Goal: Task Accomplishment & Management: Complete application form

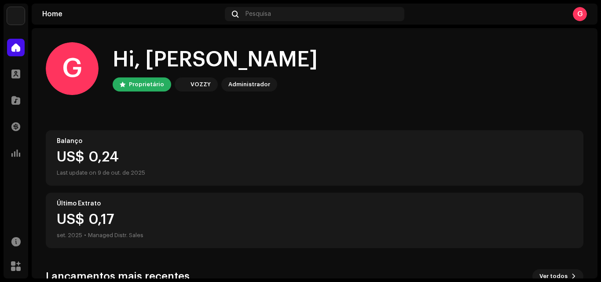
drag, startPoint x: 151, startPoint y: 181, endPoint x: 84, endPoint y: 120, distance: 91.0
click at [84, 120] on div "G Hi, [PERSON_NAME] VOZZY Administrador Balanço US$ 0,24 Last update on [DATE] …" at bounding box center [315, 229] width 538 height 403
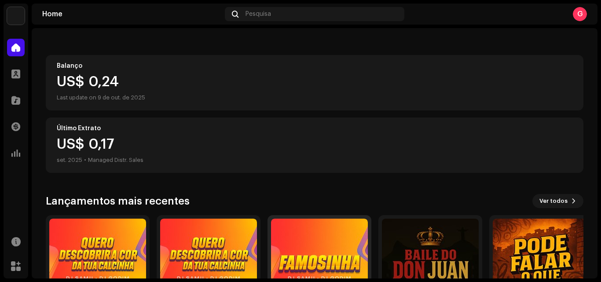
scroll to position [153, 0]
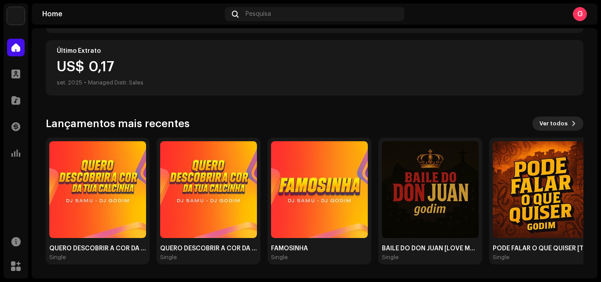
click at [554, 129] on span "Ver todos" at bounding box center [554, 124] width 28 height 18
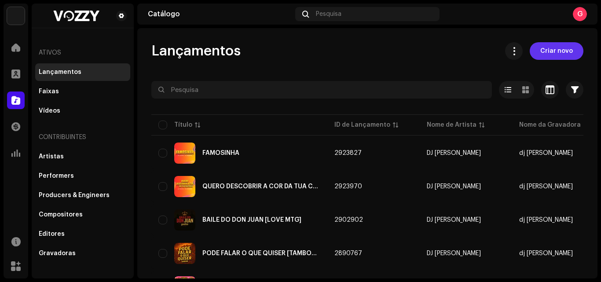
click at [544, 54] on span "Criar novo" at bounding box center [557, 51] width 33 height 18
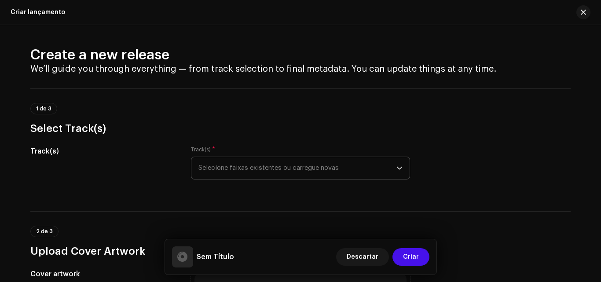
click at [261, 169] on span "Selecione faixas existentes ou carregue novas" at bounding box center [298, 168] width 198 height 22
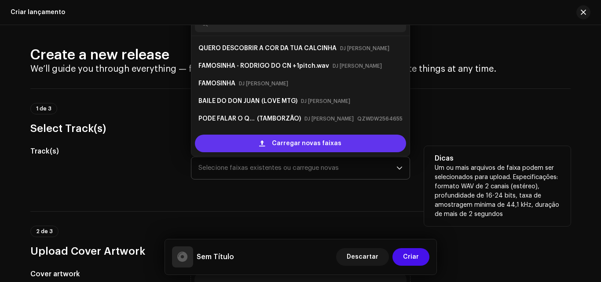
click at [278, 135] on span "Carregar novas faixas" at bounding box center [307, 144] width 70 height 18
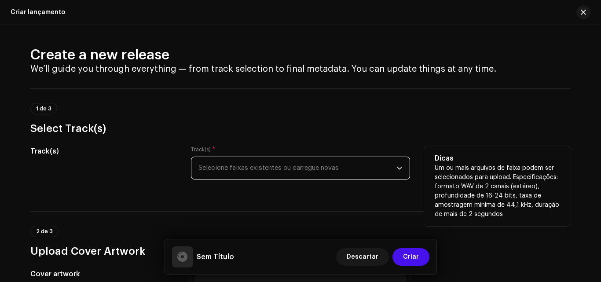
click at [238, 167] on span "Selecione faixas existentes ou carregue novas" at bounding box center [298, 168] width 198 height 22
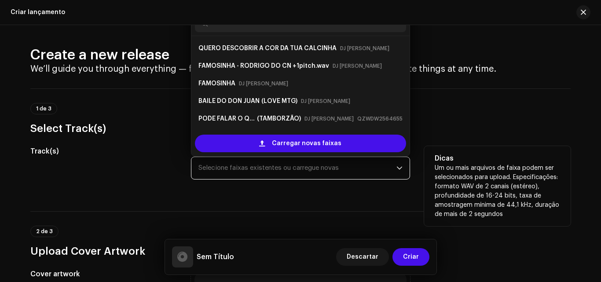
click at [238, 167] on span "Selecione faixas existentes ou carregue novas" at bounding box center [298, 168] width 198 height 22
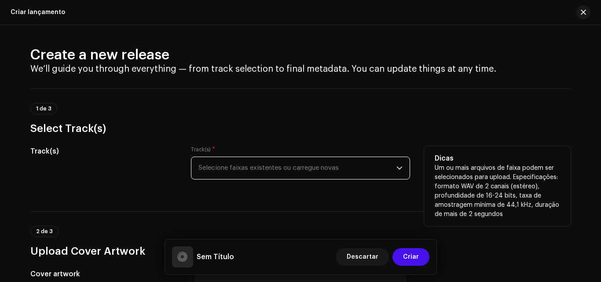
click at [390, 157] on span "Selecione faixas existentes ou carregue novas" at bounding box center [298, 168] width 198 height 22
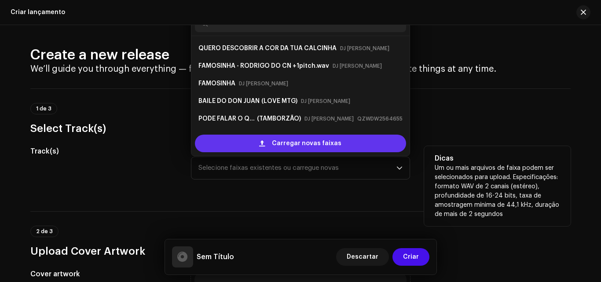
click at [311, 145] on span "Carregar novas faixas" at bounding box center [307, 144] width 70 height 18
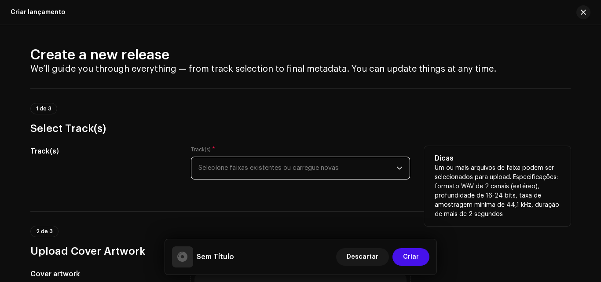
click at [247, 165] on span "Selecione faixas existentes ou carregue novas" at bounding box center [298, 168] width 198 height 22
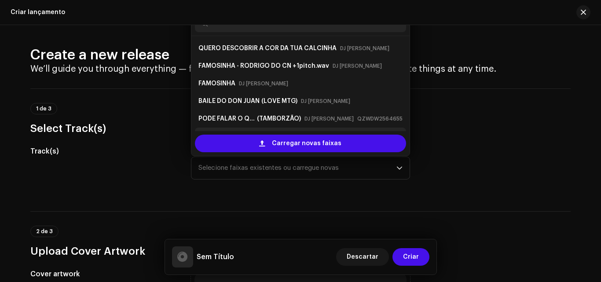
scroll to position [14, 0]
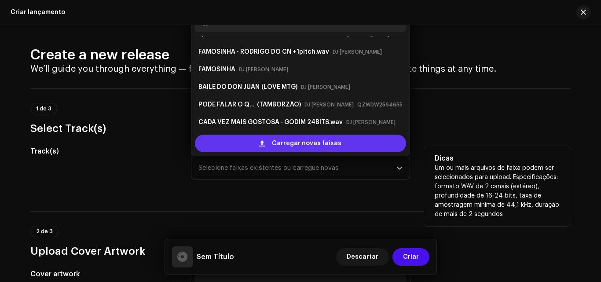
click at [273, 143] on span "Carregar novas faixas" at bounding box center [307, 144] width 70 height 18
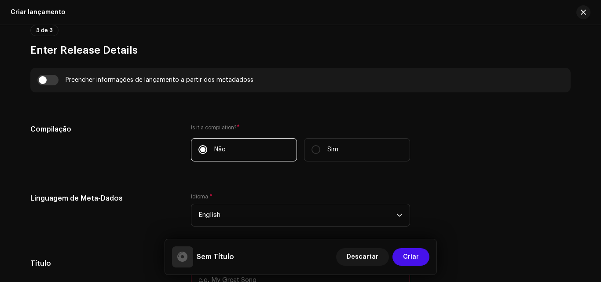
scroll to position [665, 0]
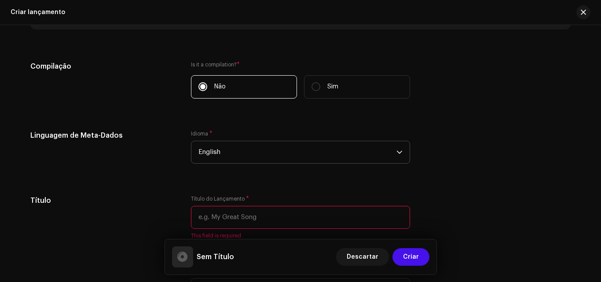
click at [241, 155] on span "English" at bounding box center [298, 152] width 198 height 22
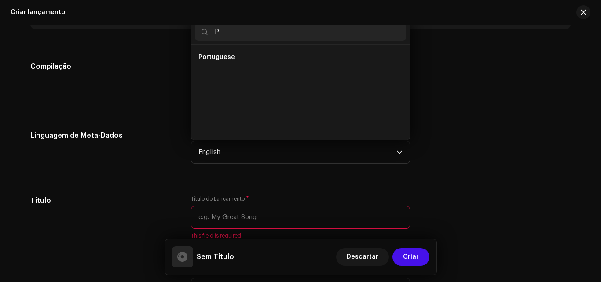
scroll to position [0, 0]
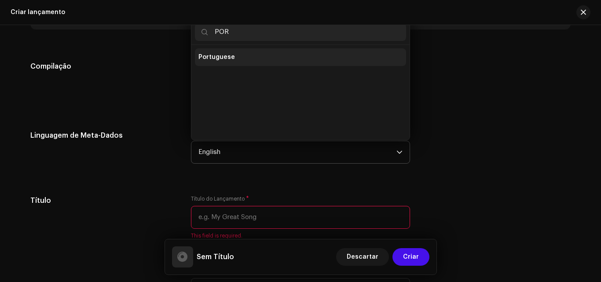
type input "POR"
click at [223, 59] on span "Portuguese" at bounding box center [217, 57] width 37 height 9
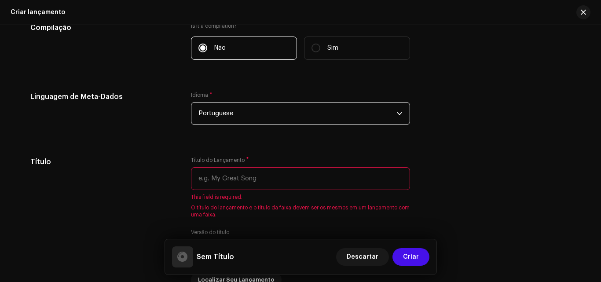
scroll to position [704, 0]
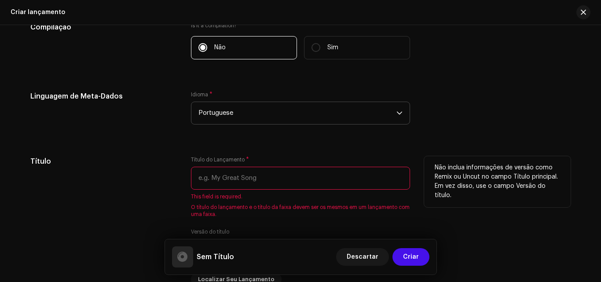
click at [227, 177] on input "text" at bounding box center [300, 178] width 219 height 23
type input "a"
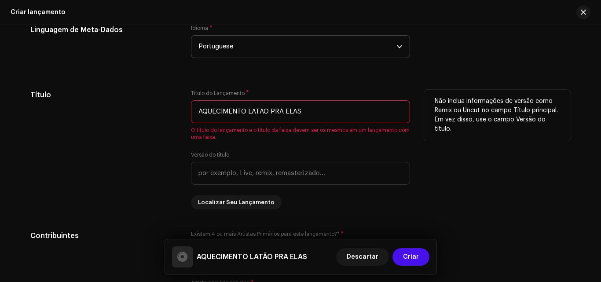
scroll to position [771, 0]
type input "AQUECIMENTO LATÃO PRA ELAS"
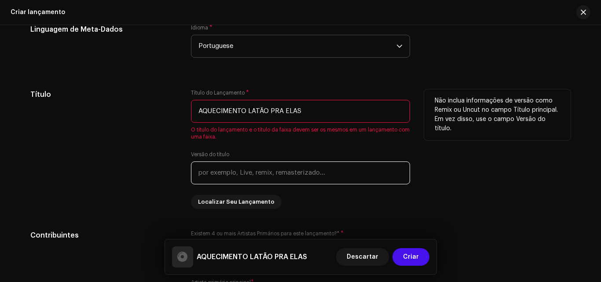
click at [297, 173] on input "text" at bounding box center [300, 173] width 219 height 23
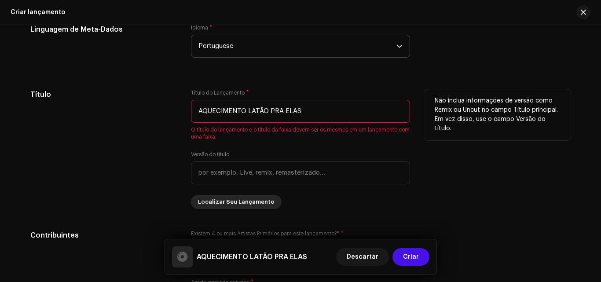
click at [224, 205] on span "Localizar Seu Lançamento" at bounding box center [236, 202] width 77 height 18
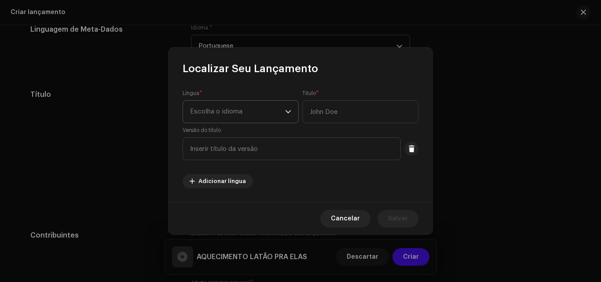
click at [223, 116] on span "Escolha o idioma" at bounding box center [237, 112] width 95 height 22
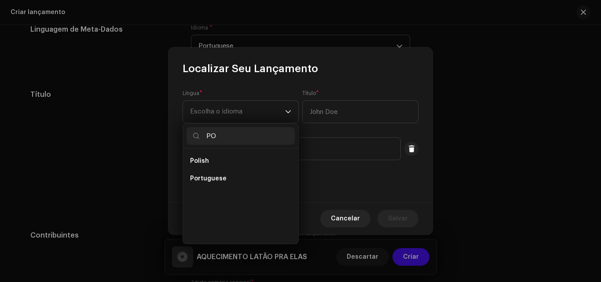
scroll to position [0, 0]
type input "POR"
click at [195, 164] on span "Portuguese" at bounding box center [208, 161] width 37 height 9
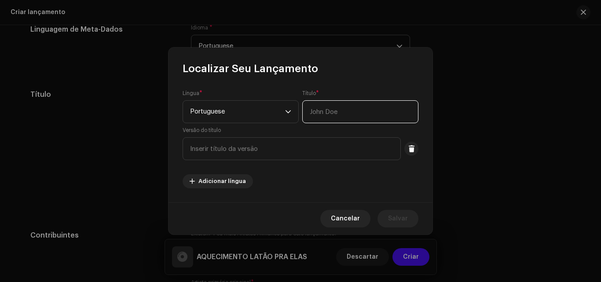
click at [338, 109] on input "text" at bounding box center [360, 111] width 116 height 23
type input "AQUECIMENTO LATÃO PRA ELAS"
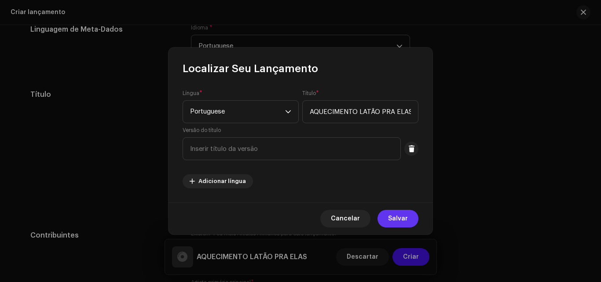
click at [397, 216] on span "Salvar" at bounding box center [398, 219] width 20 height 18
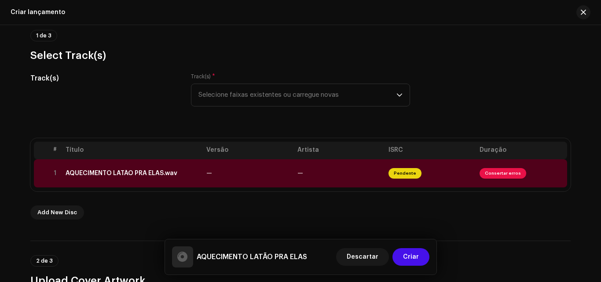
scroll to position [73, 0]
click at [490, 176] on span "Consertar erros" at bounding box center [503, 174] width 47 height 11
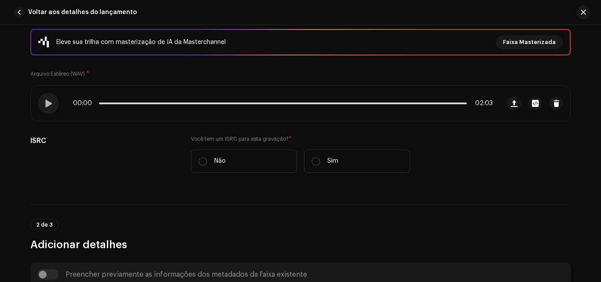
scroll to position [122, 0]
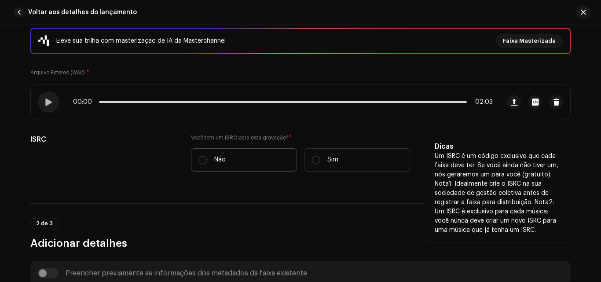
click at [224, 161] on p "Não" at bounding box center [219, 159] width 11 height 9
click at [207, 161] on input "Não" at bounding box center [203, 160] width 9 height 9
radio input "true"
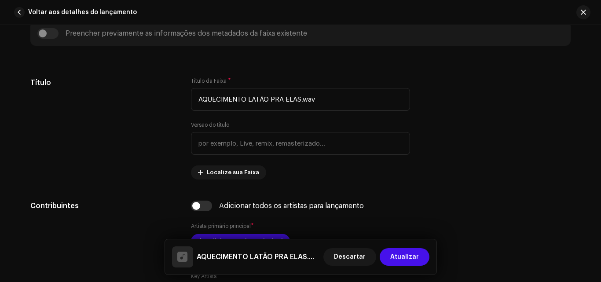
scroll to position [385, 0]
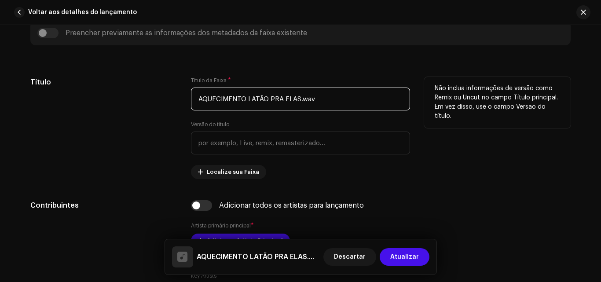
click at [318, 102] on input "AQUECIMENTO LATÃO PRA ELAS.wav" at bounding box center [300, 99] width 219 height 23
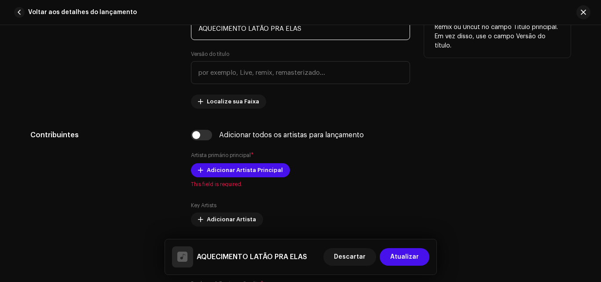
scroll to position [471, 0]
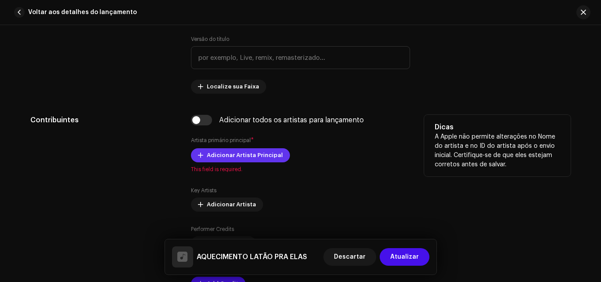
type input "AQUECIMENTO LATÃO PRA ELAS"
click at [250, 156] on span "Adicionar Artista Principal" at bounding box center [245, 156] width 76 height 18
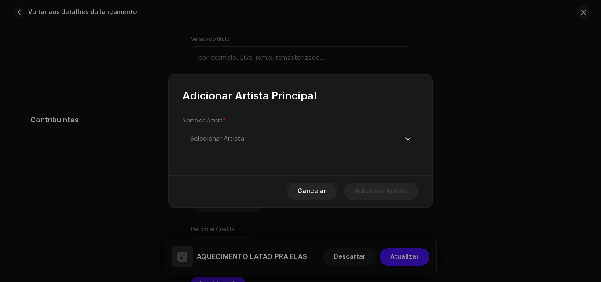
click at [235, 148] on span "Selecionar Artista" at bounding box center [297, 139] width 215 height 22
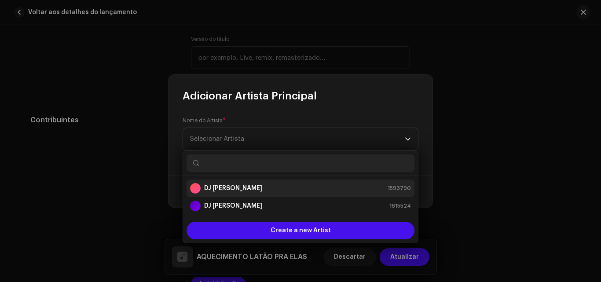
click at [222, 184] on strong "DJ [PERSON_NAME]" at bounding box center [233, 188] width 58 height 9
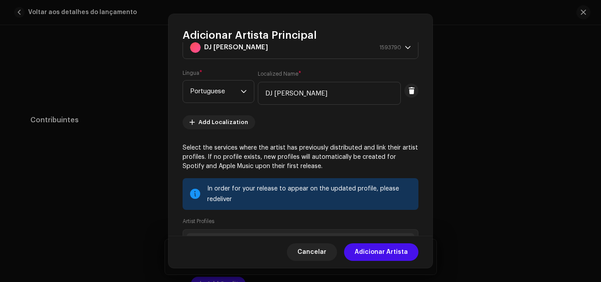
scroll to position [138, 0]
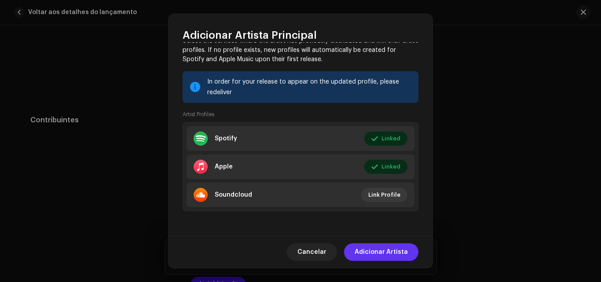
click at [380, 252] on span "Adicionar Artista" at bounding box center [381, 252] width 53 height 18
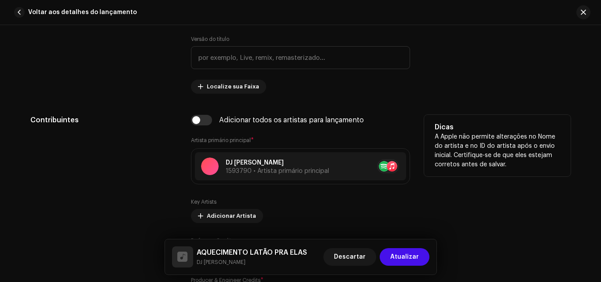
scroll to position [520, 0]
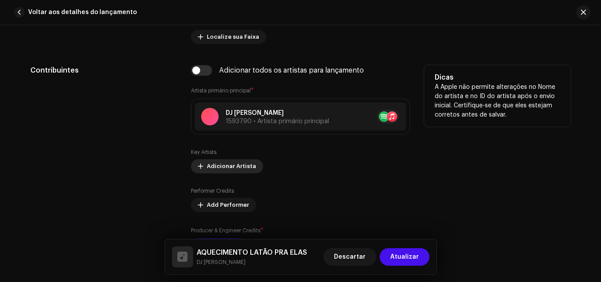
click at [224, 164] on span "Adicionar Artista" at bounding box center [231, 167] width 49 height 18
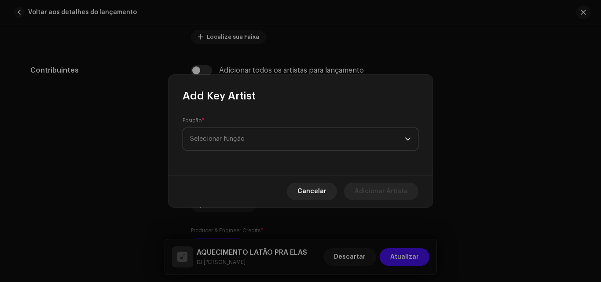
click at [307, 141] on span "Selecionar função" at bounding box center [297, 139] width 215 height 22
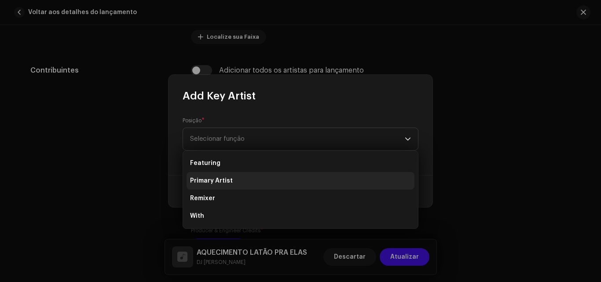
click at [213, 180] on span "Primary Artist" at bounding box center [211, 181] width 43 height 9
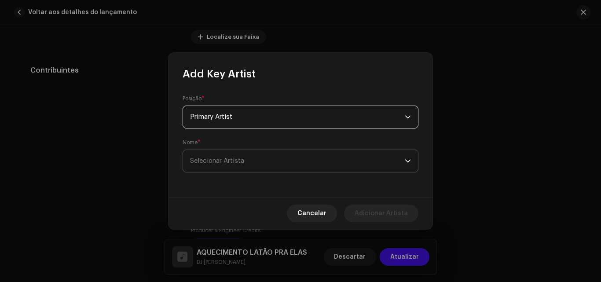
click at [313, 162] on span "Selecionar Artista" at bounding box center [297, 161] width 215 height 22
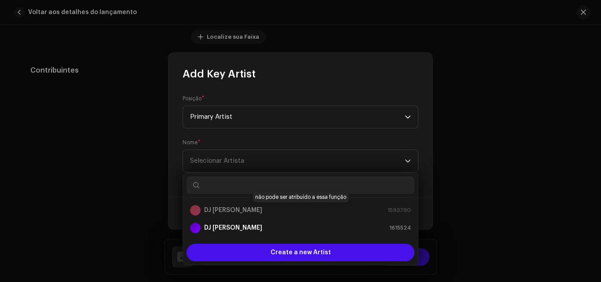
click at [242, 214] on div "DJ [PERSON_NAME] 1593790" at bounding box center [300, 210] width 221 height 11
click at [235, 213] on div "DJ [PERSON_NAME] 1593790" at bounding box center [300, 210] width 221 height 11
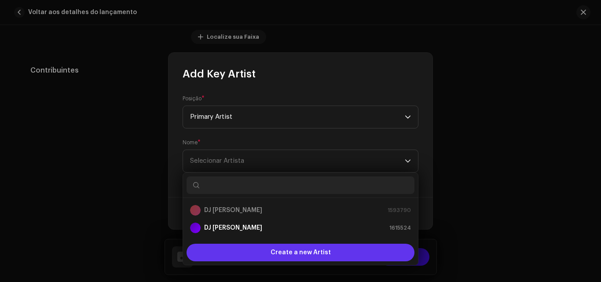
click at [273, 250] on span "Create a new Artist" at bounding box center [301, 253] width 60 height 18
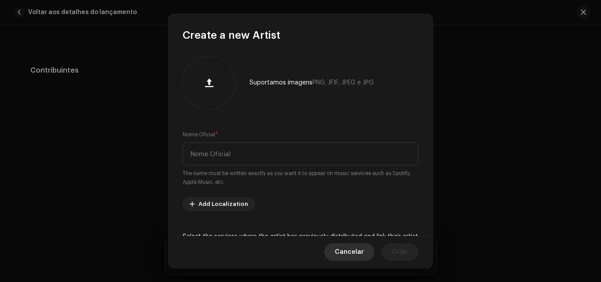
click at [354, 253] on span "Cancelar" at bounding box center [349, 252] width 29 height 18
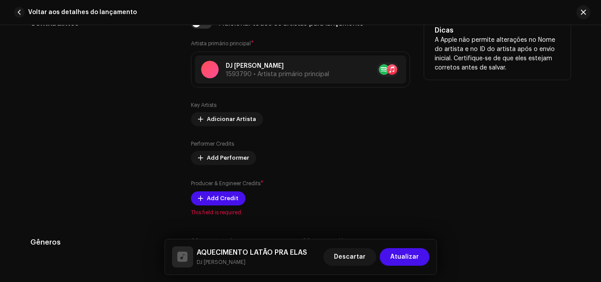
scroll to position [568, 0]
click at [235, 195] on button "Add Credit" at bounding box center [218, 198] width 55 height 14
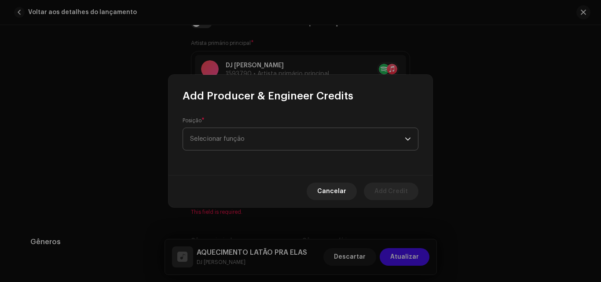
click at [232, 146] on span "Selecionar função" at bounding box center [297, 139] width 215 height 22
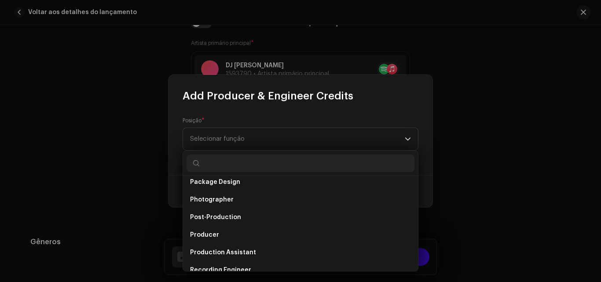
scroll to position [305, 0]
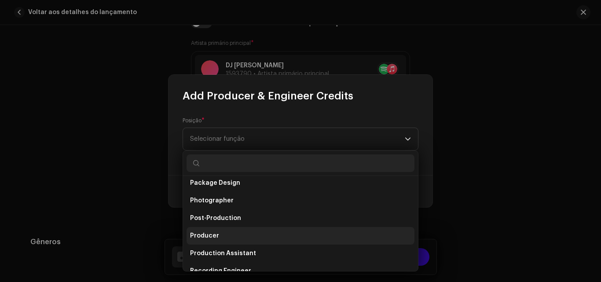
click at [224, 231] on li "Producer" at bounding box center [301, 236] width 228 height 18
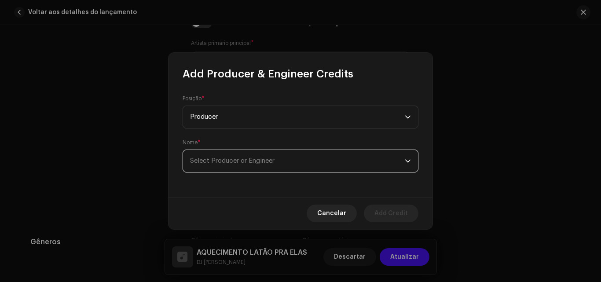
click at [240, 169] on span "Select Producer or Engineer" at bounding box center [297, 161] width 215 height 22
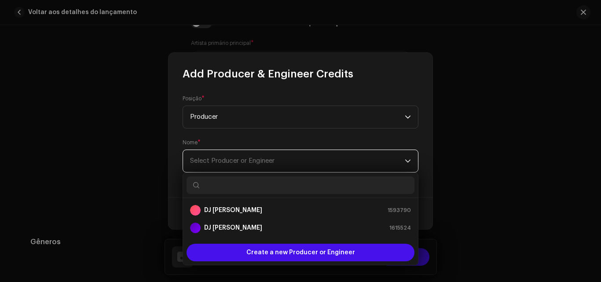
click at [240, 169] on span "Select Producer or Engineer" at bounding box center [297, 161] width 215 height 22
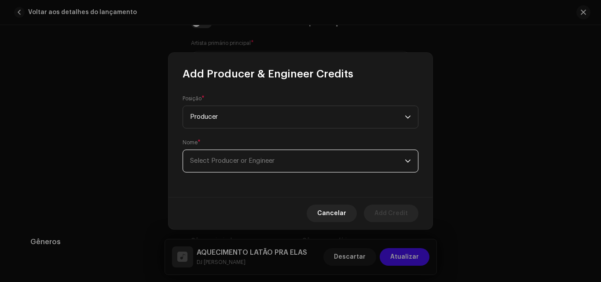
click at [240, 169] on span "Select Producer or Engineer" at bounding box center [297, 161] width 215 height 22
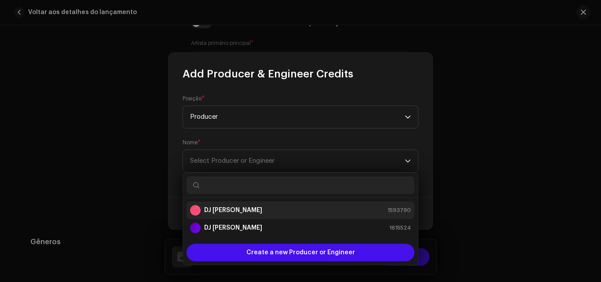
click at [219, 210] on strong "DJ [PERSON_NAME]" at bounding box center [233, 210] width 58 height 9
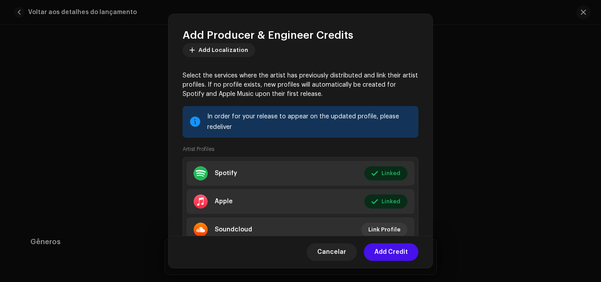
scroll to position [182, 0]
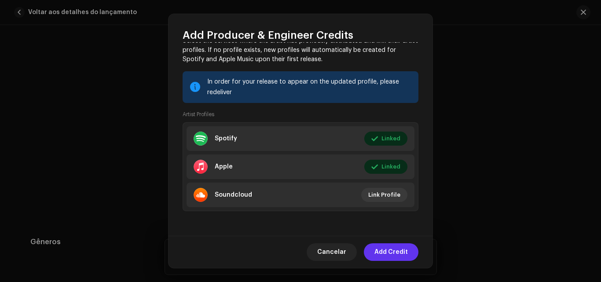
click at [390, 255] on span "Add Credit" at bounding box center [391, 252] width 33 height 18
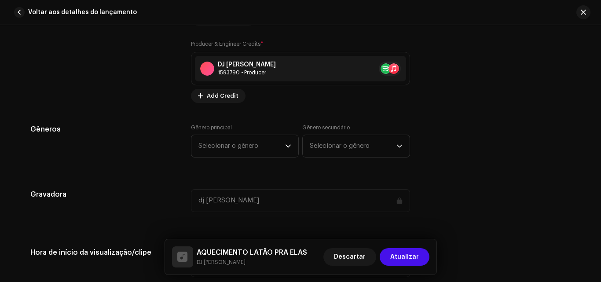
scroll to position [709, 0]
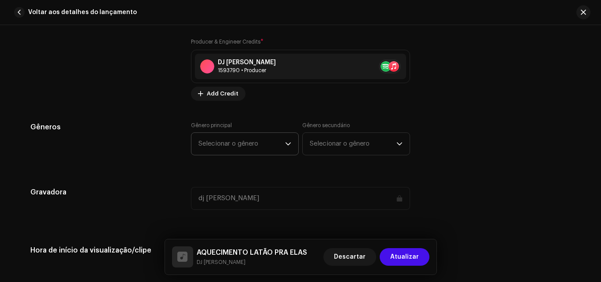
click at [260, 145] on span "Selecionar o gênero" at bounding box center [242, 144] width 87 height 22
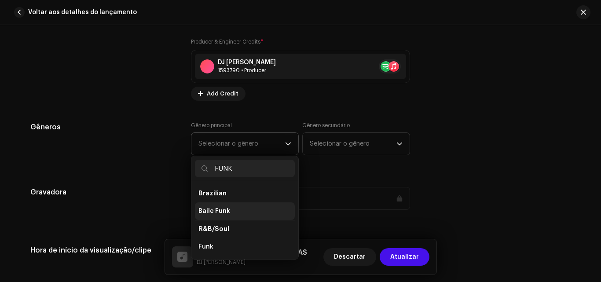
type input "FUNK"
click at [214, 210] on span "Baile Funk" at bounding box center [215, 211] width 32 height 9
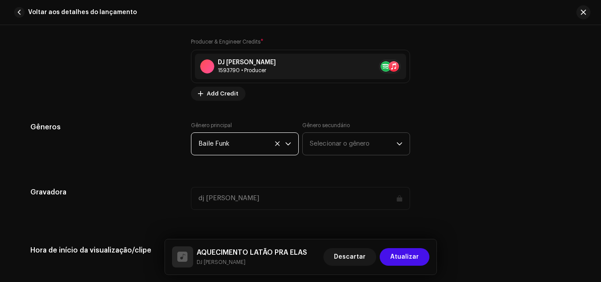
click at [331, 145] on span "Selecionar o gênero" at bounding box center [353, 144] width 87 height 22
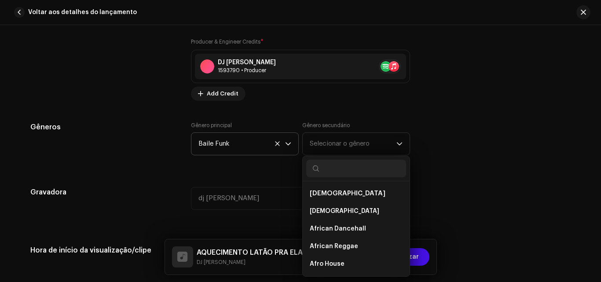
click at [166, 162] on div "Gêneros" at bounding box center [103, 144] width 147 height 44
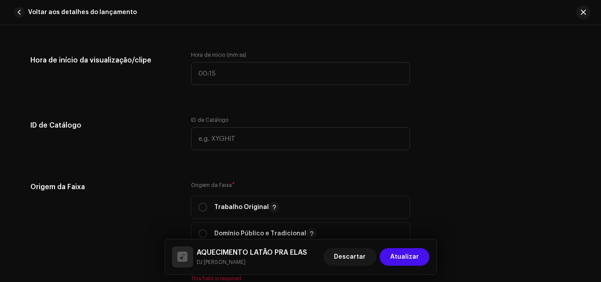
scroll to position [954, 0]
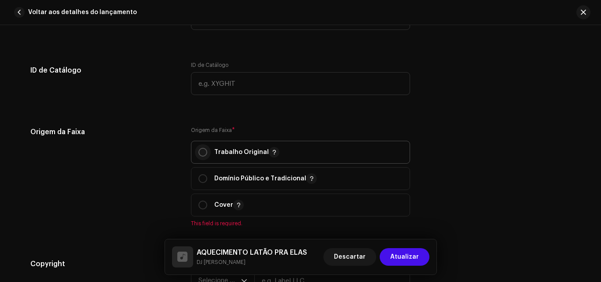
click at [201, 149] on input "radio" at bounding box center [203, 152] width 9 height 9
radio input "true"
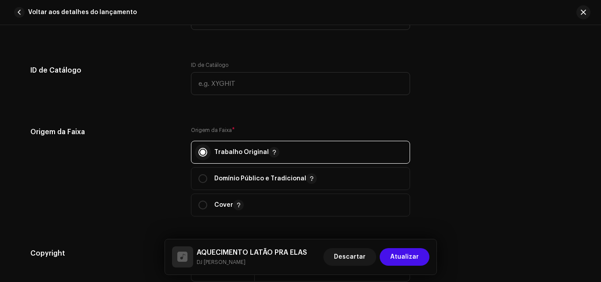
scroll to position [1067, 0]
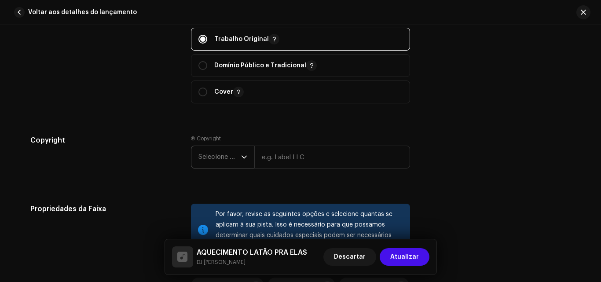
click at [225, 155] on span "Selecione o ano" at bounding box center [220, 157] width 43 height 22
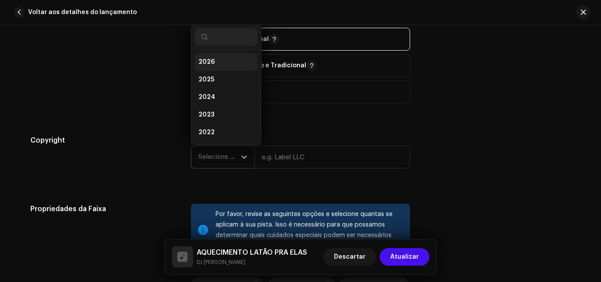
click at [210, 61] on span "2026" at bounding box center [207, 62] width 16 height 9
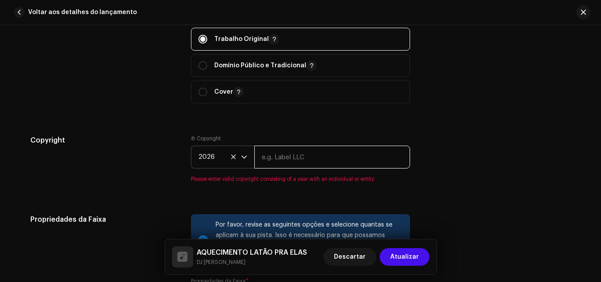
click at [288, 158] on input "text" at bounding box center [332, 157] width 156 height 23
type input "[PERSON_NAME]"
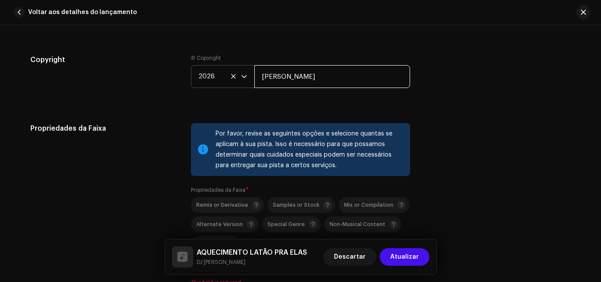
scroll to position [1148, 0]
drag, startPoint x: 314, startPoint y: 69, endPoint x: 261, endPoint y: 74, distance: 52.6
click at [261, 74] on input "[PERSON_NAME]" at bounding box center [332, 76] width 156 height 23
type input "G"
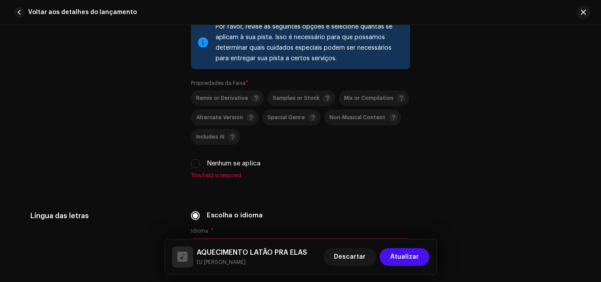
scroll to position [1266, 0]
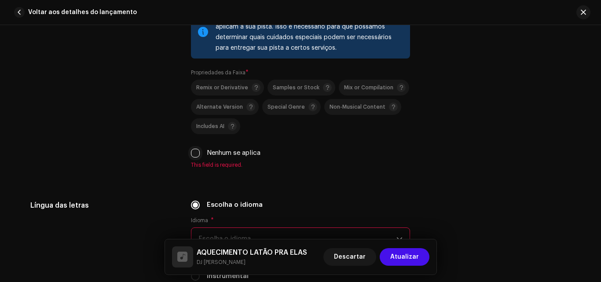
type input "godim"
click at [195, 153] on input "Nenhum se aplica" at bounding box center [195, 153] width 9 height 9
checkbox input "true"
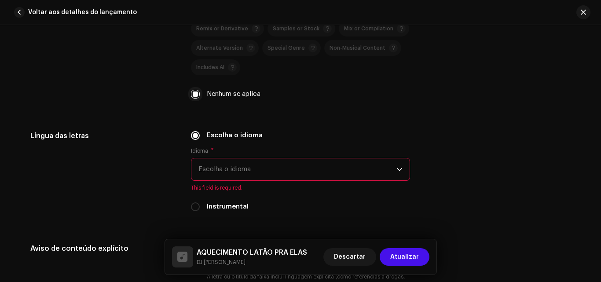
scroll to position [1327, 0]
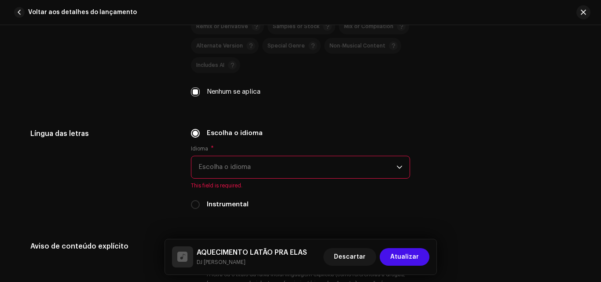
click at [213, 161] on span "Escolha o idioma" at bounding box center [298, 167] width 198 height 22
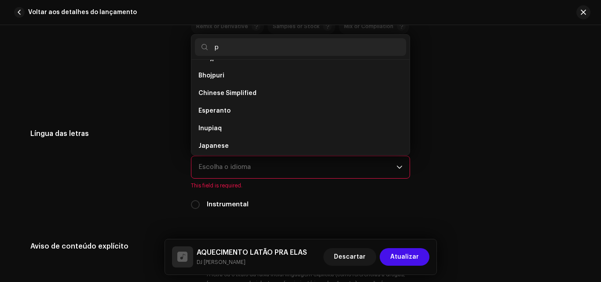
scroll to position [0, 0]
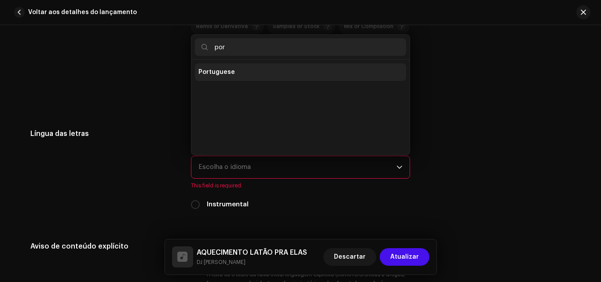
type input "por"
click at [216, 75] on span "Portuguese" at bounding box center [217, 72] width 37 height 9
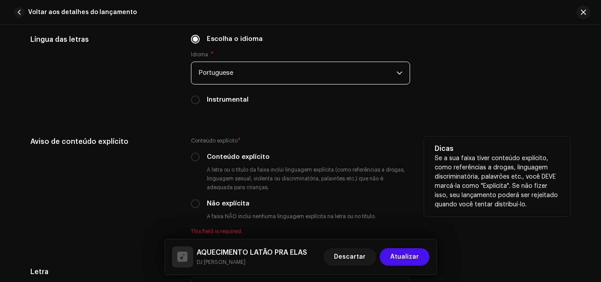
scroll to position [1443, 0]
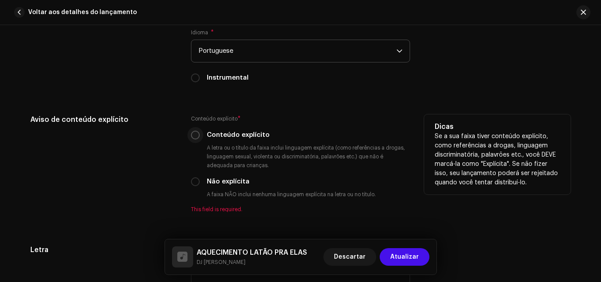
click at [193, 138] on input "Conteúdo explícito" at bounding box center [195, 135] width 9 height 9
radio input "true"
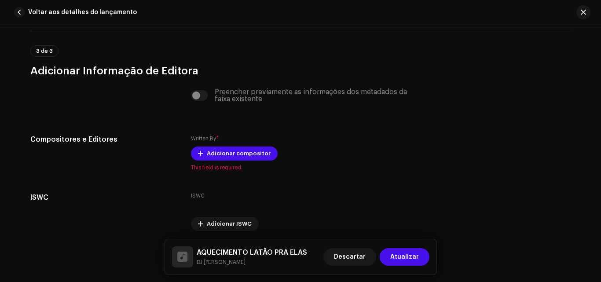
scroll to position [1722, 0]
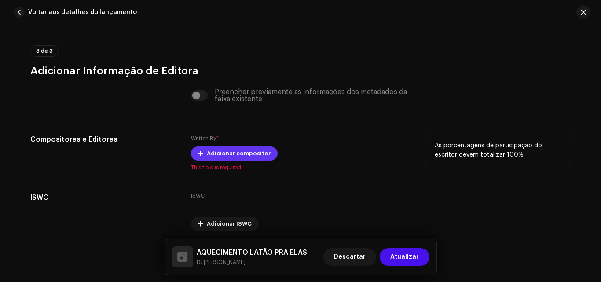
click at [214, 152] on span "Adicionar compositor" at bounding box center [239, 154] width 64 height 18
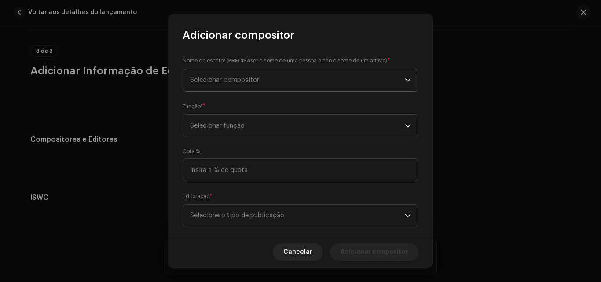
click at [228, 77] on span "Selecionar compositor" at bounding box center [224, 80] width 69 height 7
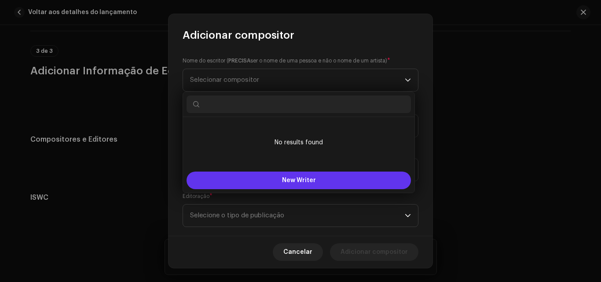
click at [280, 178] on button "New Writer" at bounding box center [299, 181] width 224 height 18
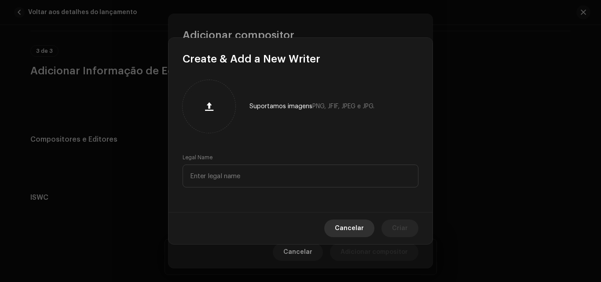
click at [354, 232] on span "Cancelar" at bounding box center [349, 229] width 29 height 18
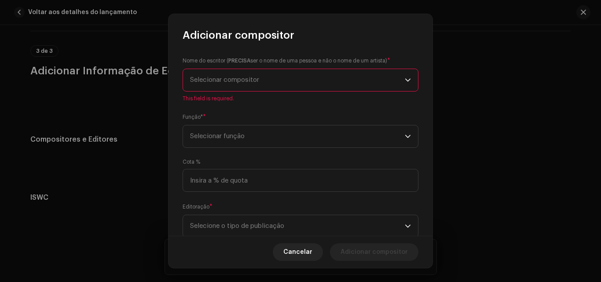
click at [241, 80] on span "Selecionar compositor" at bounding box center [224, 80] width 69 height 7
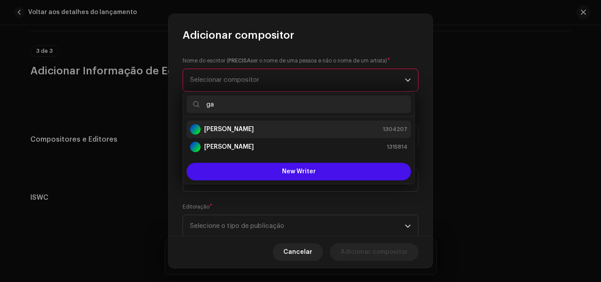
type input "ga"
click at [239, 132] on strong "[PERSON_NAME]" at bounding box center [229, 129] width 50 height 9
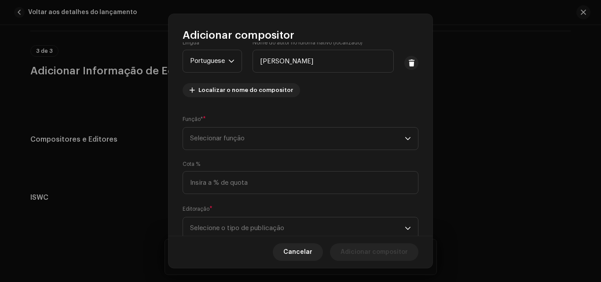
scroll to position [63, 0]
click at [265, 140] on span "Selecionar função" at bounding box center [297, 138] width 215 height 22
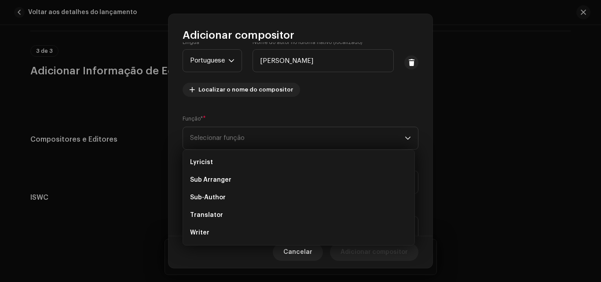
scroll to position [0, 0]
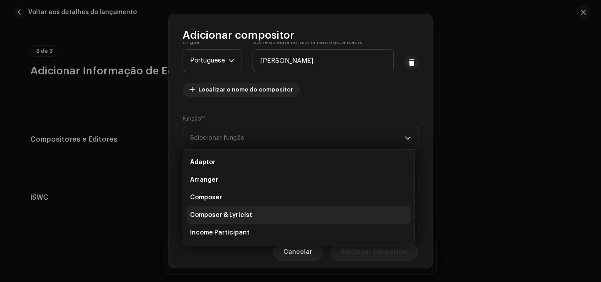
click at [215, 213] on span "Composer & Lyricist" at bounding box center [221, 215] width 62 height 9
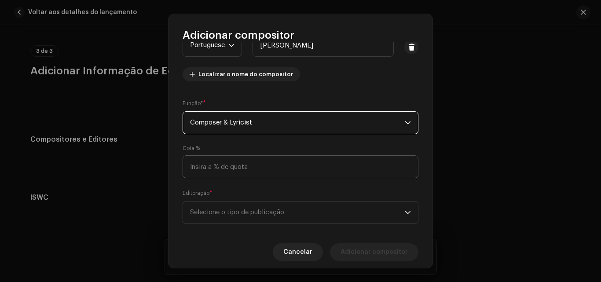
scroll to position [79, 0]
click at [226, 166] on input at bounding box center [301, 166] width 236 height 23
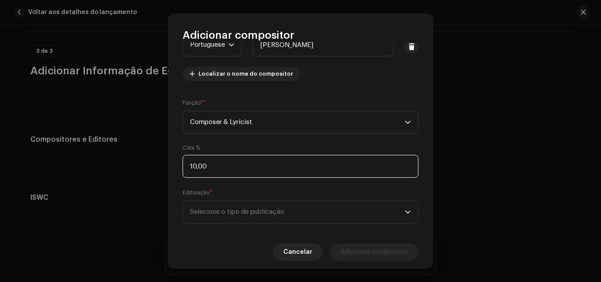
type input "100,00"
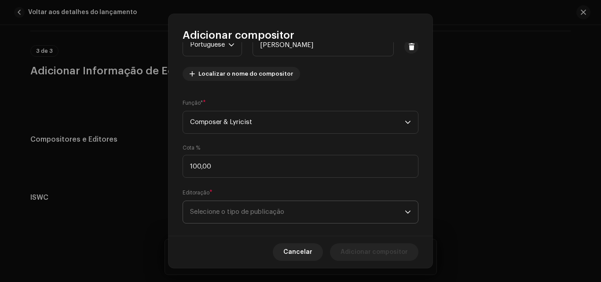
click at [224, 212] on span "Selecione o tipo de publicação" at bounding box center [297, 212] width 215 height 22
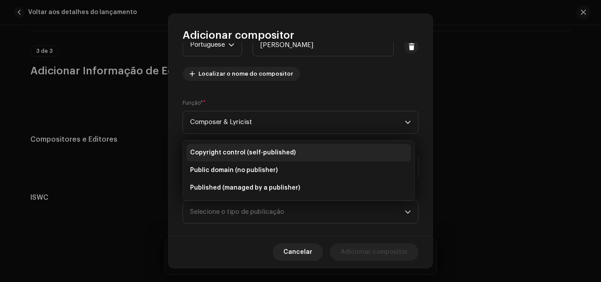
click at [237, 150] on span "Copyright control (self-published)" at bounding box center [243, 152] width 106 height 9
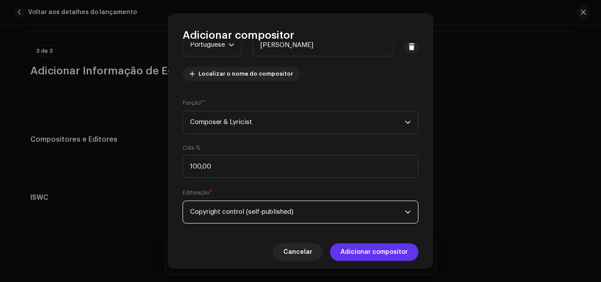
click at [361, 251] on span "Adicionar compositor" at bounding box center [374, 252] width 67 height 18
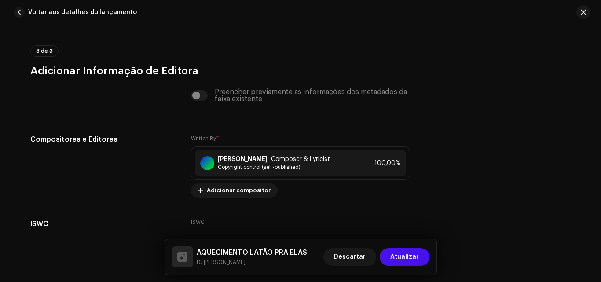
scroll to position [1790, 0]
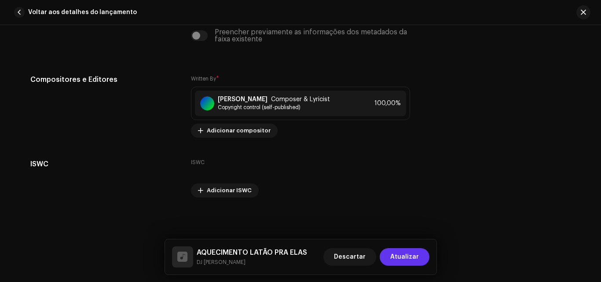
click at [426, 263] on button "Atualizar" at bounding box center [405, 257] width 50 height 18
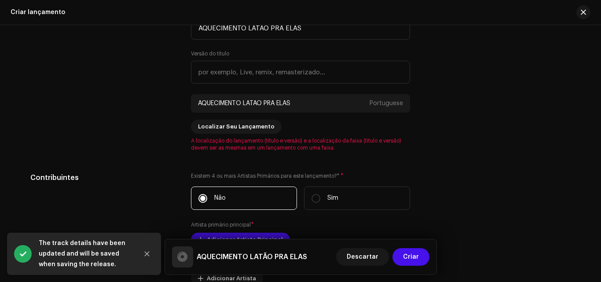
scroll to position [854, 0]
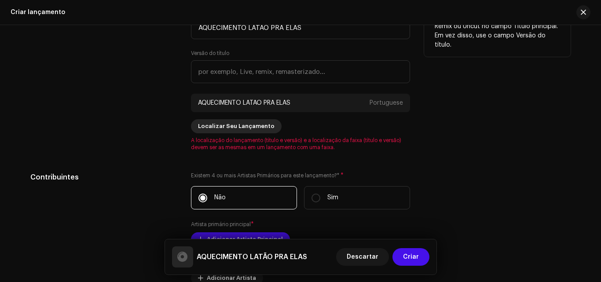
click at [253, 124] on span "Localizar Seu Lançamento" at bounding box center [236, 127] width 77 height 18
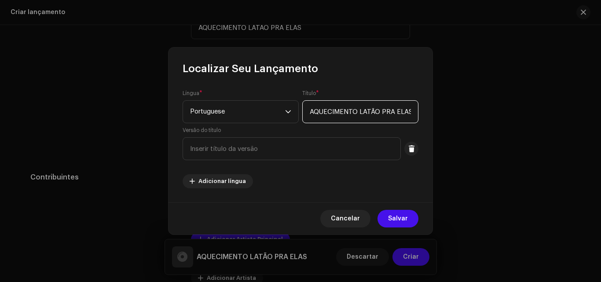
click at [343, 118] on input "AQUECIMENTO LATÃO PRA ELAS" at bounding box center [360, 111] width 116 height 23
click at [256, 115] on span "Portuguese" at bounding box center [237, 112] width 95 height 22
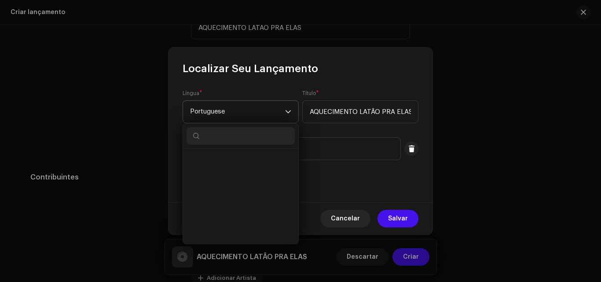
scroll to position [2416, 0]
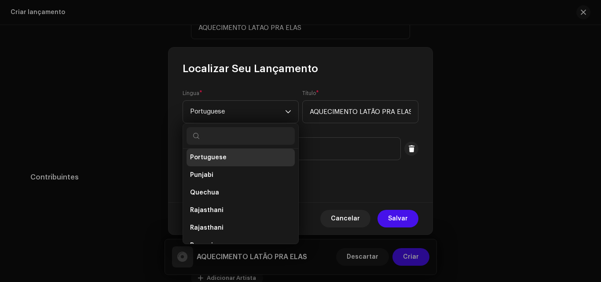
click at [222, 159] on span "Portuguese" at bounding box center [208, 157] width 37 height 9
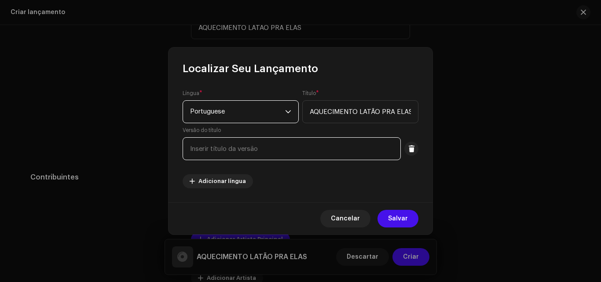
click at [281, 153] on input "text" at bounding box center [292, 148] width 218 height 23
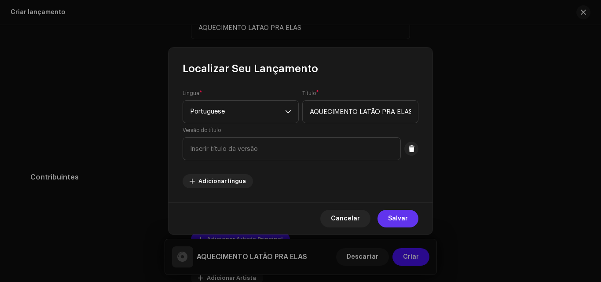
click at [401, 214] on span "Salvar" at bounding box center [398, 219] width 20 height 18
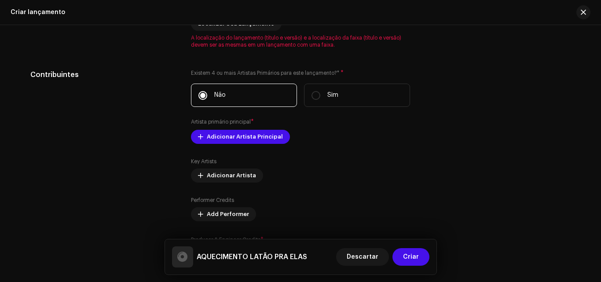
scroll to position [957, 0]
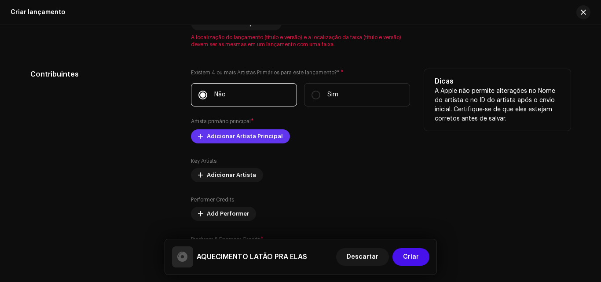
click at [245, 134] on span "Adicionar Artista Principal" at bounding box center [245, 137] width 76 height 18
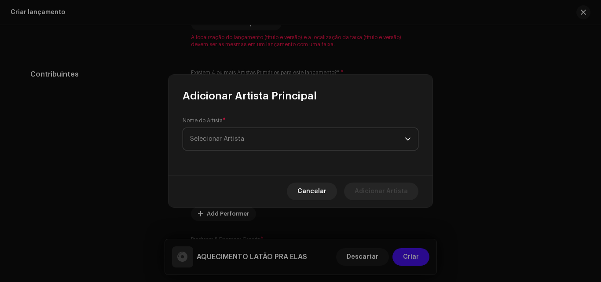
click at [221, 140] on span "Selecionar Artista" at bounding box center [217, 139] width 54 height 7
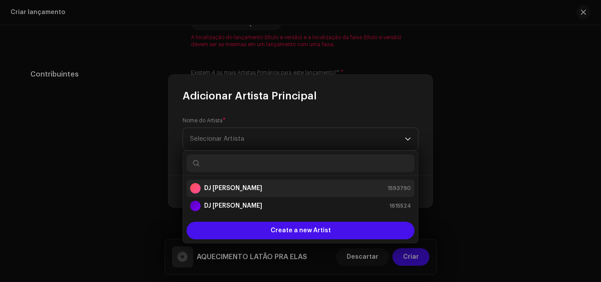
click at [218, 188] on strong "DJ [PERSON_NAME]" at bounding box center [233, 188] width 58 height 9
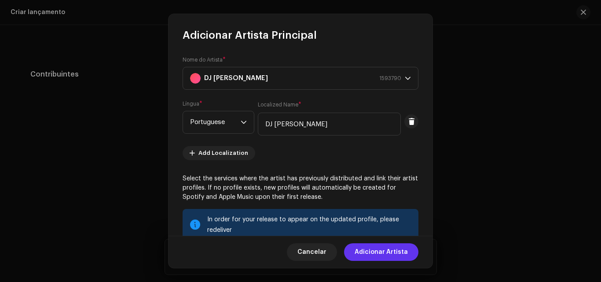
click at [375, 248] on span "Adicionar Artista" at bounding box center [381, 252] width 53 height 18
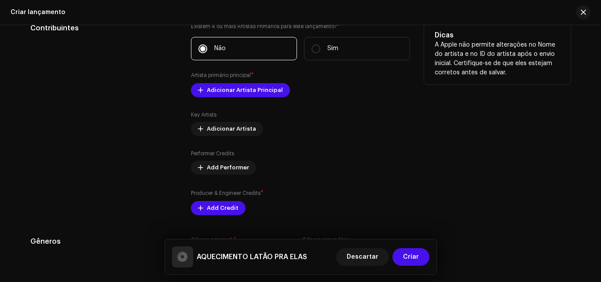
scroll to position [1004, 0]
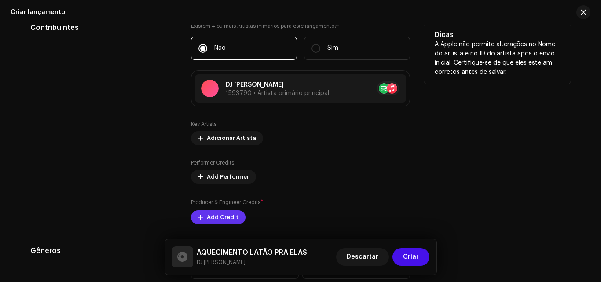
click at [221, 219] on span "Add Credit" at bounding box center [223, 218] width 32 height 18
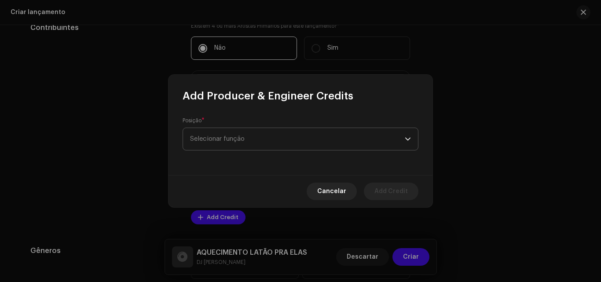
click at [335, 149] on span "Selecionar função" at bounding box center [297, 139] width 215 height 22
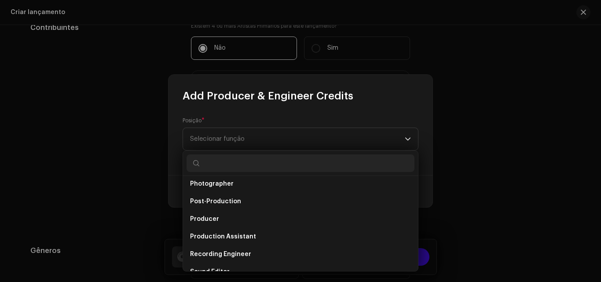
scroll to position [323, 0]
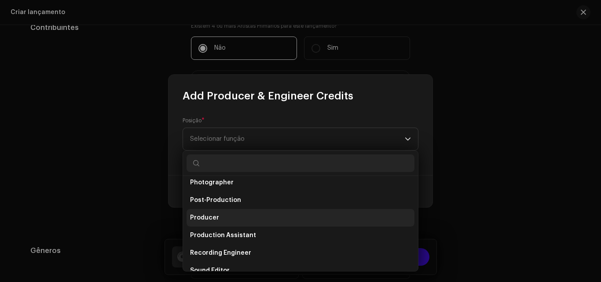
click at [220, 215] on li "Producer" at bounding box center [301, 218] width 228 height 18
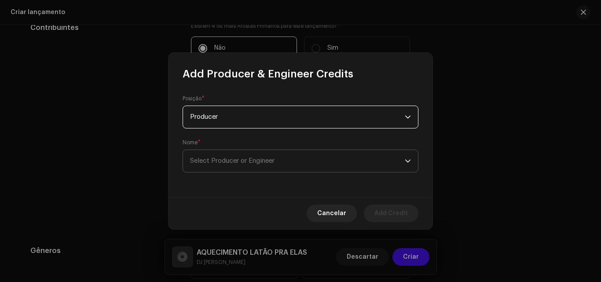
click at [286, 166] on span "Select Producer or Engineer" at bounding box center [297, 161] width 215 height 22
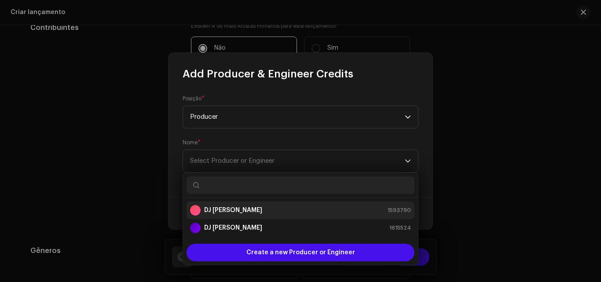
click at [243, 217] on li "DJ [PERSON_NAME] 1593790" at bounding box center [301, 211] width 228 height 18
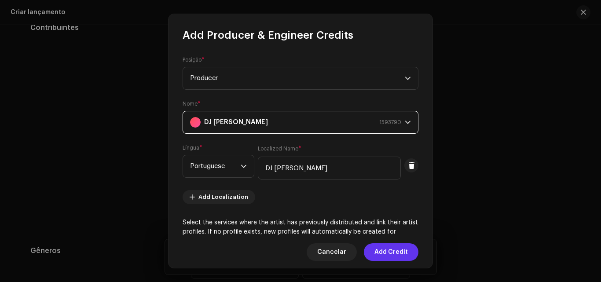
click at [399, 245] on span "Add Credit" at bounding box center [391, 252] width 33 height 18
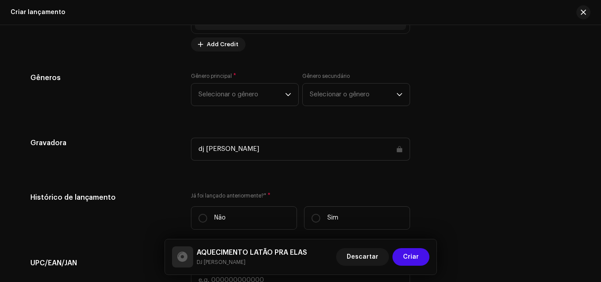
scroll to position [1214, 0]
click at [281, 99] on span "Selecionar o gênero" at bounding box center [242, 94] width 87 height 22
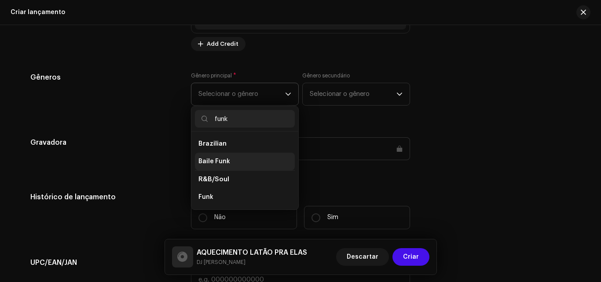
type input "funk"
click at [218, 157] on span "Baile Funk" at bounding box center [215, 161] width 32 height 9
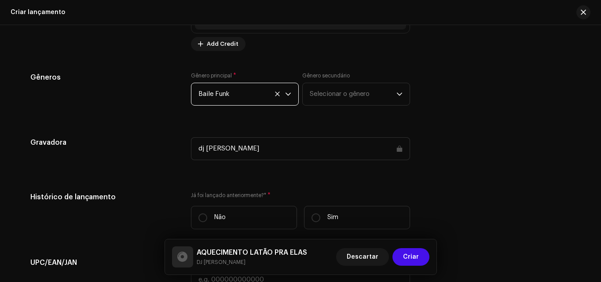
scroll to position [1277, 0]
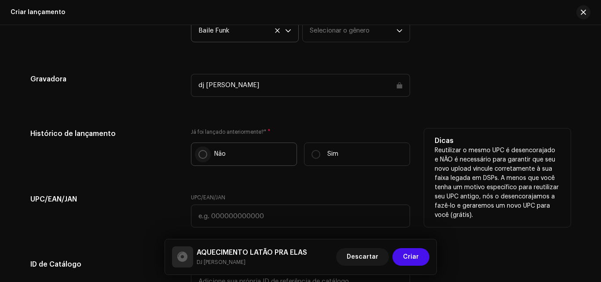
click at [205, 155] on input "Não" at bounding box center [203, 154] width 9 height 9
radio input "true"
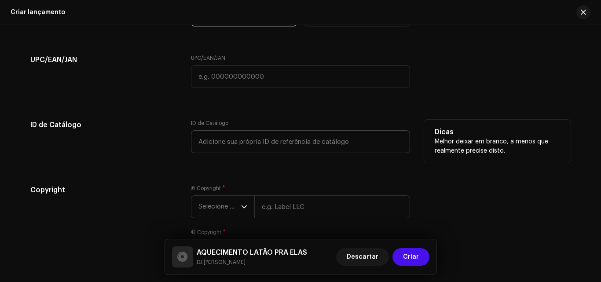
scroll to position [1417, 0]
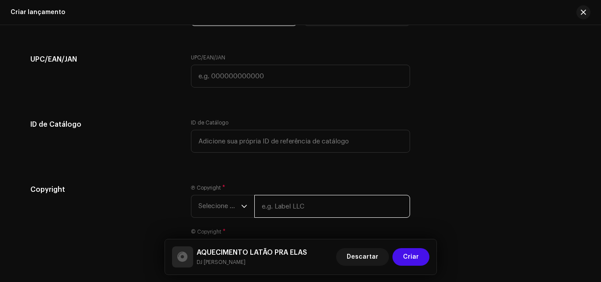
click at [280, 211] on input "text" at bounding box center [332, 206] width 156 height 23
type input "godim"
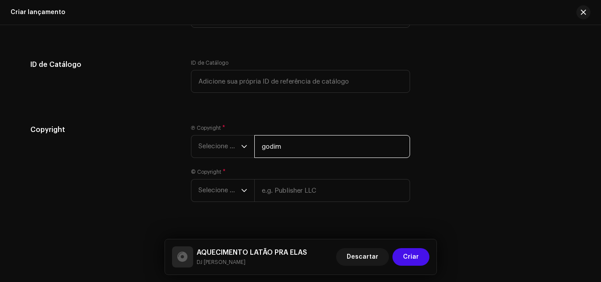
scroll to position [1479, 0]
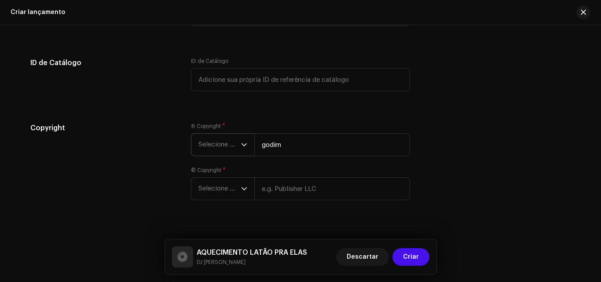
click at [236, 149] on span "Selecione o ano" at bounding box center [220, 145] width 43 height 22
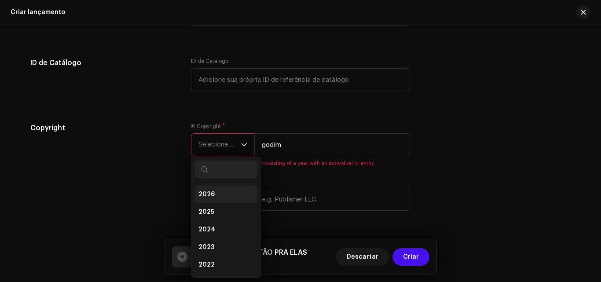
click at [216, 189] on li "2026" at bounding box center [226, 195] width 63 height 18
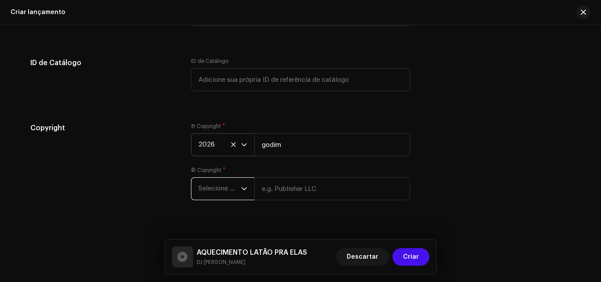
click at [221, 189] on span "Selecione o ano" at bounding box center [220, 189] width 43 height 22
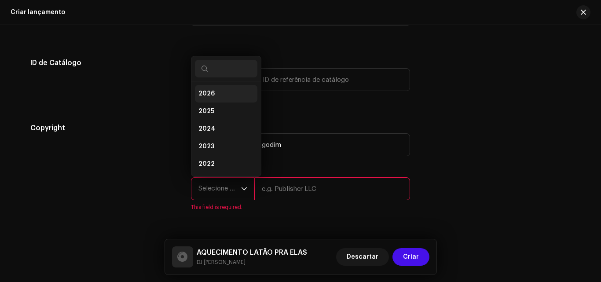
click at [225, 93] on li "2026" at bounding box center [226, 94] width 63 height 18
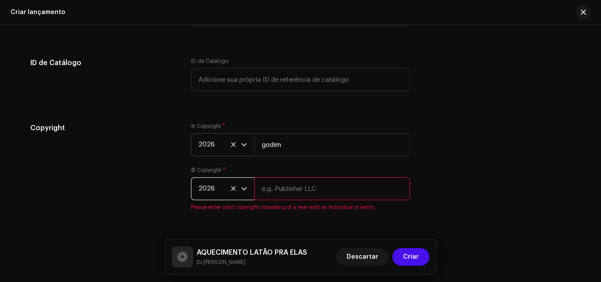
click at [269, 189] on input "text" at bounding box center [332, 188] width 156 height 23
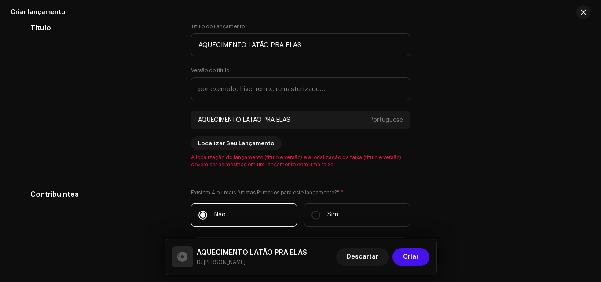
scroll to position [836, 0]
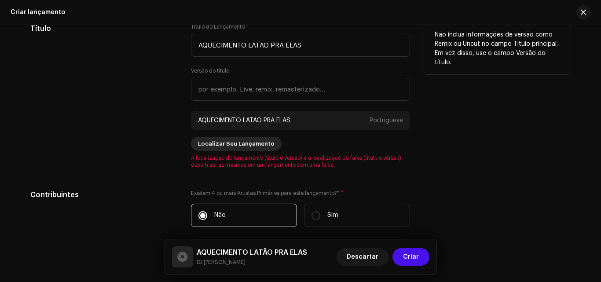
type input "godim"
click at [236, 143] on span "Localizar Seu Lançamento" at bounding box center [236, 144] width 77 height 18
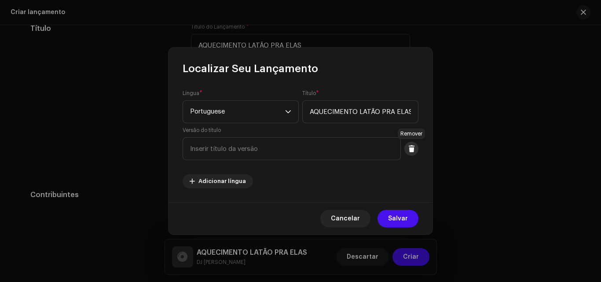
click at [412, 148] on span at bounding box center [411, 148] width 7 height 7
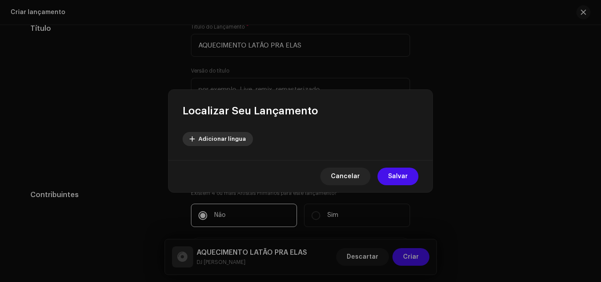
click at [221, 134] on span "Adicionar língua" at bounding box center [223, 139] width 48 height 18
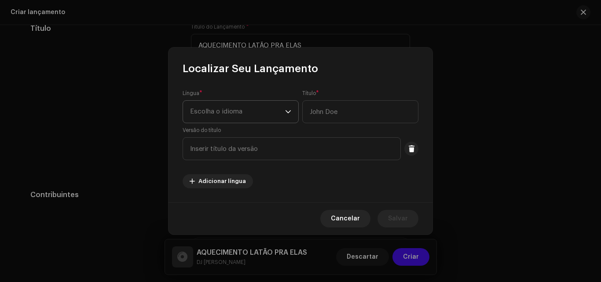
click at [221, 115] on span "Escolha o idioma" at bounding box center [237, 112] width 95 height 22
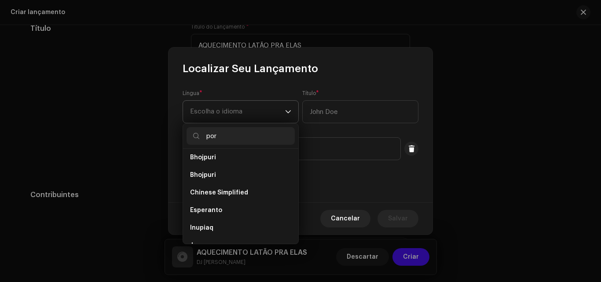
scroll to position [0, 0]
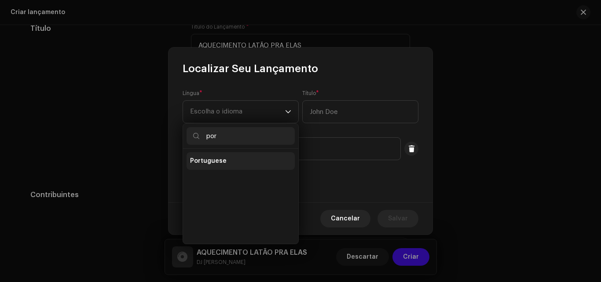
type input "por"
click at [218, 158] on span "Portuguese" at bounding box center [208, 161] width 37 height 9
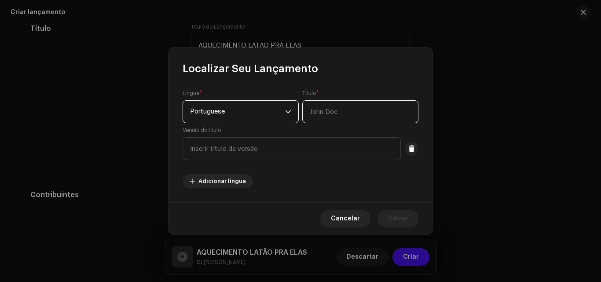
click at [343, 110] on input "text" at bounding box center [360, 111] width 116 height 23
paste input "FAÇA UMA CAPA DE MUSICA COM AS LETRAS ESTILIZADAS "AQUECIMENTO LATÃO PRA ELAS""
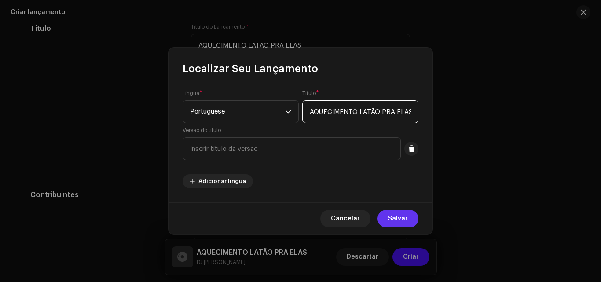
type input "AQUECIMENTO LATÃO PRA ELAS"
click at [397, 214] on span "Salvar" at bounding box center [398, 219] width 20 height 18
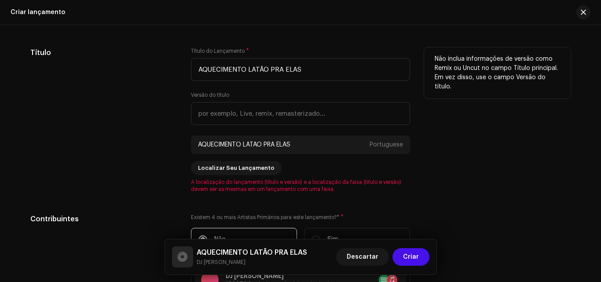
scroll to position [810, 0]
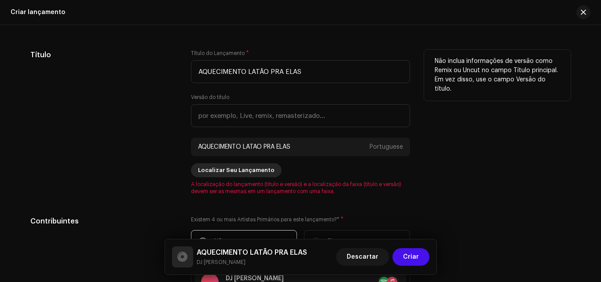
click at [241, 176] on span "Localizar Seu Lançamento" at bounding box center [236, 171] width 77 height 18
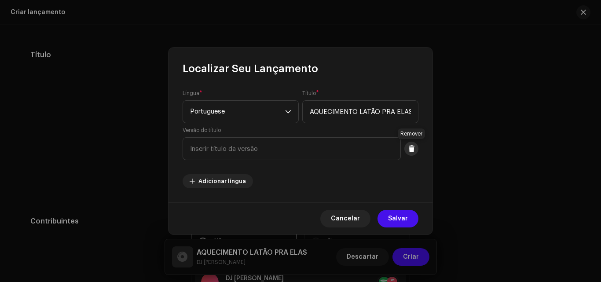
click at [413, 152] on button at bounding box center [412, 149] width 14 height 14
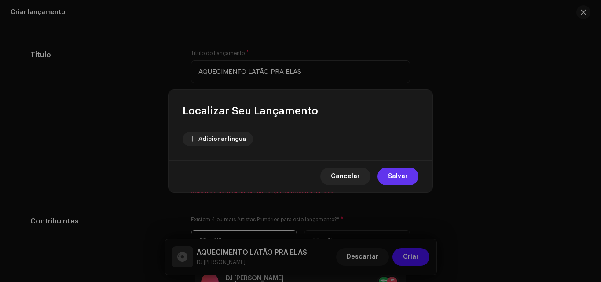
click at [391, 183] on span "Salvar" at bounding box center [398, 177] width 20 height 18
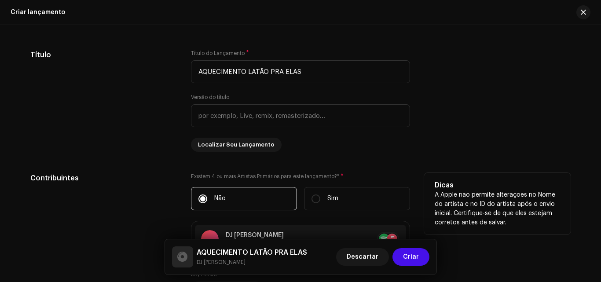
click at [391, 183] on div "Existem 4 ou mais Artistas Primários para este lançamento?* * Não Sim" at bounding box center [300, 191] width 219 height 37
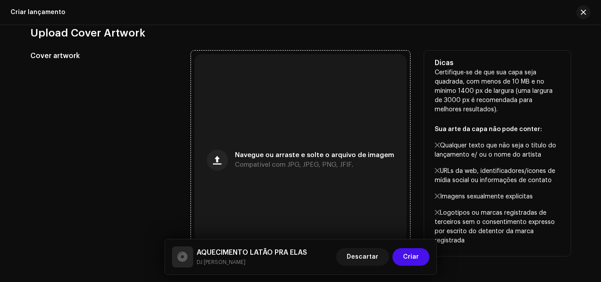
scroll to position [320, 0]
click at [315, 152] on div "Navegue ou arraste e solte o arquivo de imagem Compatível com JPG, JPEG, PNG, J…" at bounding box center [301, 161] width 212 height 212
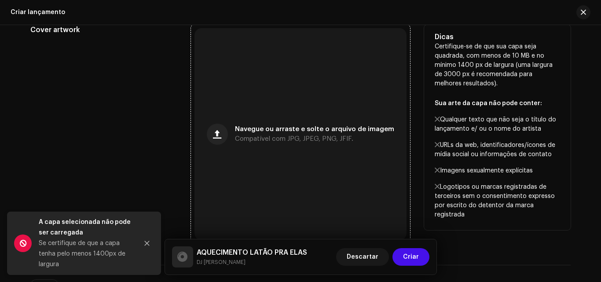
scroll to position [347, 0]
click at [252, 206] on div "Navegue ou arraste e solte o arquivo de imagem Compatível com JPG, JPEG, PNG, J…" at bounding box center [301, 133] width 212 height 212
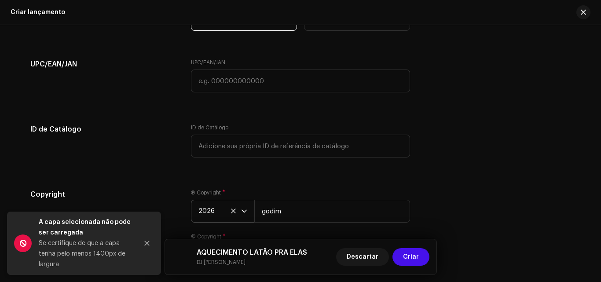
scroll to position [1449, 0]
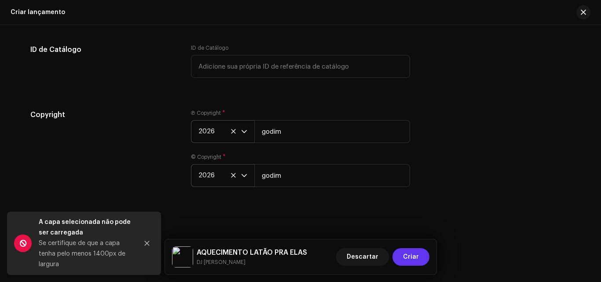
click at [422, 261] on button "Criar" at bounding box center [411, 257] width 37 height 18
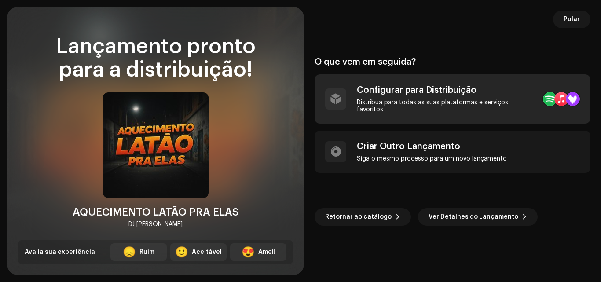
click at [396, 90] on div "Configurar para Distribuição" at bounding box center [446, 90] width 179 height 11
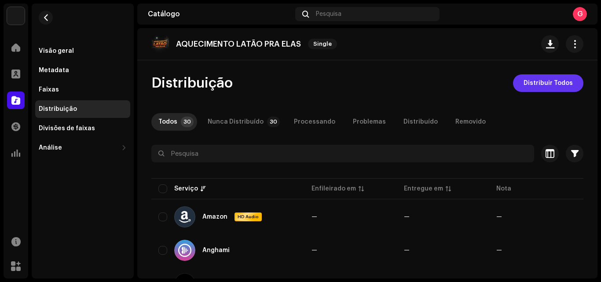
click at [553, 88] on span "Distribuir Todos" at bounding box center [548, 83] width 49 height 18
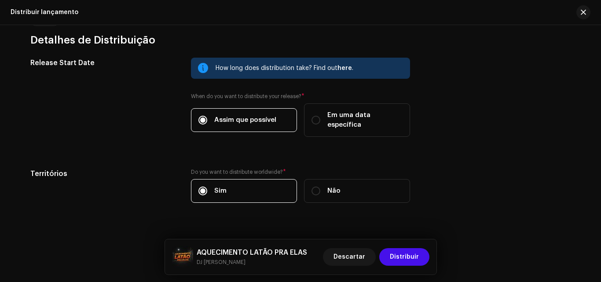
scroll to position [1487, 0]
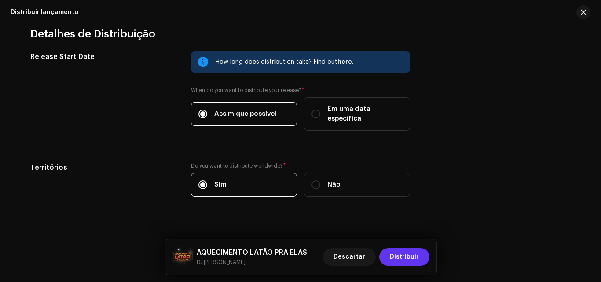
click at [413, 259] on span "Distribuir" at bounding box center [404, 257] width 29 height 18
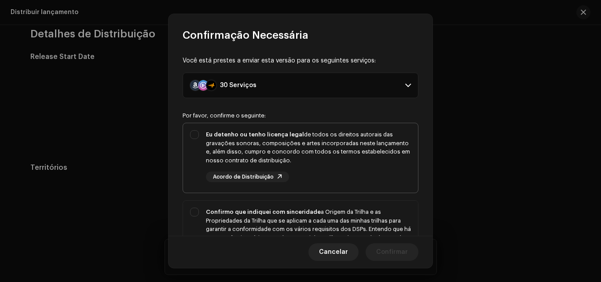
click at [188, 132] on div "Eu detenho ou tenho licença legal de todos os direitos autorais das gravações s…" at bounding box center [300, 156] width 235 height 66
checkbox input "true"
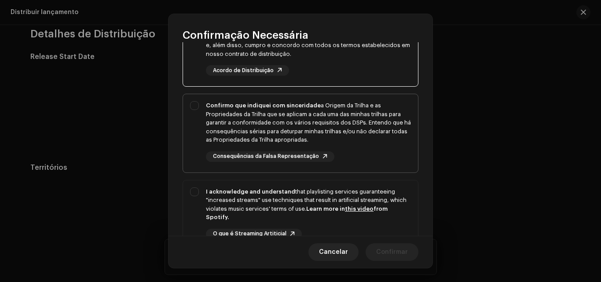
scroll to position [106, 0]
click at [199, 107] on div "Confirmo que indiquei com sinceridade a Origem da Trilha e as Propriedades da T…" at bounding box center [300, 132] width 235 height 75
checkbox input "true"
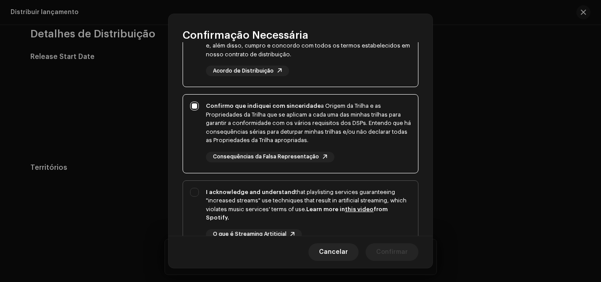
click at [199, 191] on div "I acknowledge and understand that playlisting services guaranteeing "increased …" at bounding box center [300, 221] width 235 height 80
checkbox input "true"
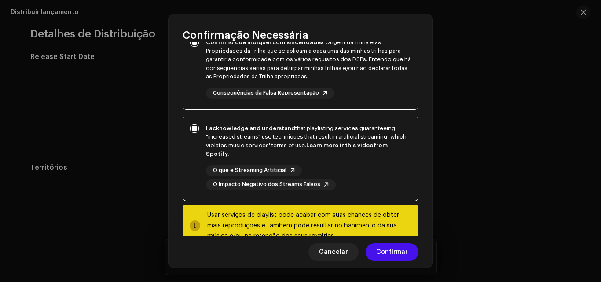
scroll to position [195, 0]
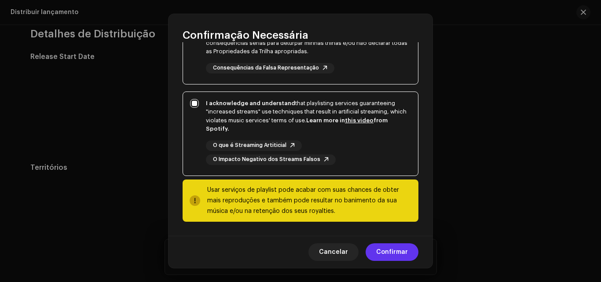
click at [412, 255] on button "Confirmar" at bounding box center [392, 252] width 53 height 18
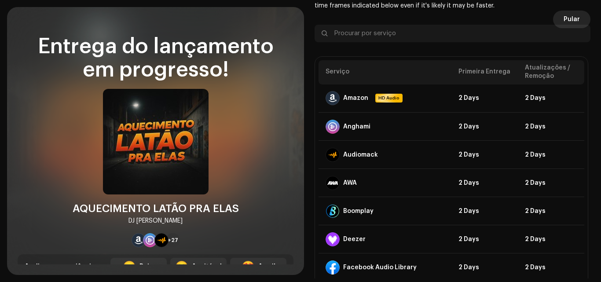
click at [575, 20] on span "Pular" at bounding box center [572, 20] width 16 height 18
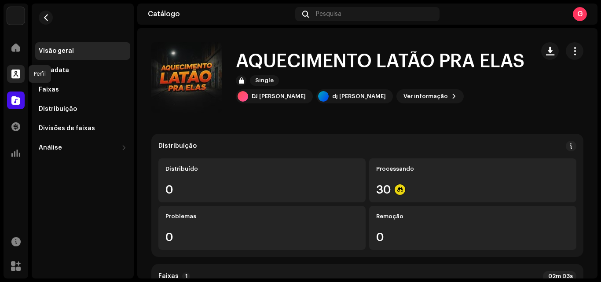
click at [14, 71] on span at bounding box center [15, 73] width 9 height 7
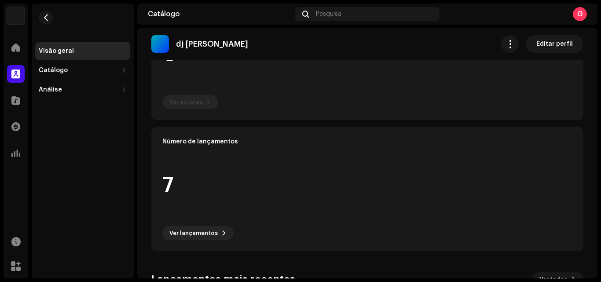
scroll to position [139, 0]
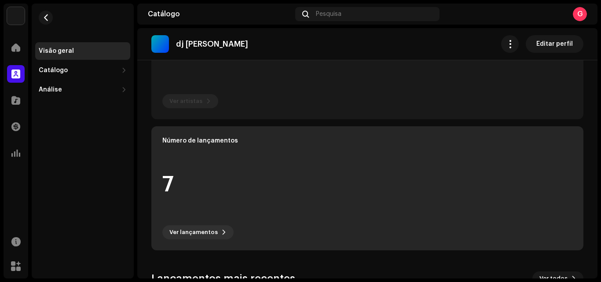
click at [219, 173] on div "7" at bounding box center [367, 184] width 410 height 67
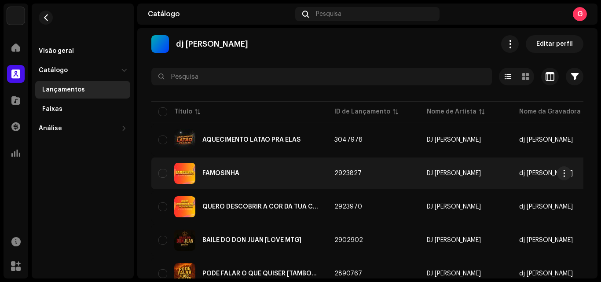
scroll to position [44, 0]
click at [265, 172] on div "FAMOSINHA" at bounding box center [239, 174] width 162 height 21
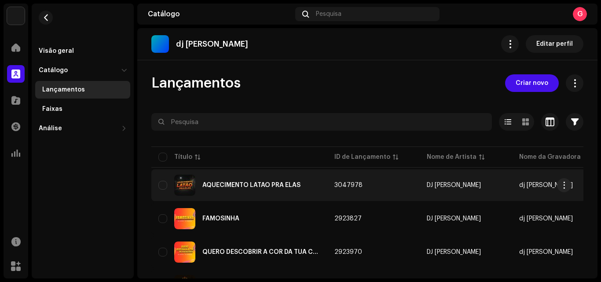
click at [260, 182] on div "AQUECIMENTO LATÃO PRA ELAS" at bounding box center [239, 185] width 162 height 21
click at [269, 190] on div "AQUECIMENTO LATÃO PRA ELAS" at bounding box center [239, 185] width 162 height 21
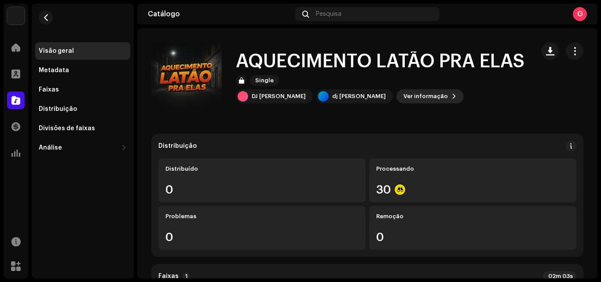
click at [404, 97] on span "Ver informação" at bounding box center [426, 97] width 44 height 18
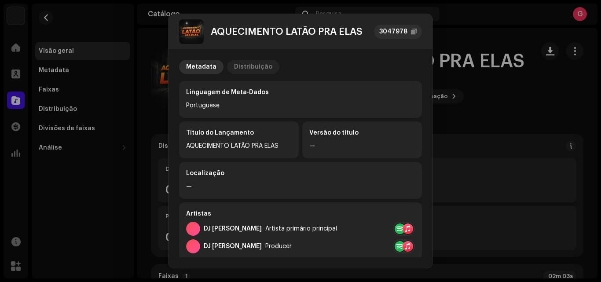
click at [252, 63] on div "Distribuição" at bounding box center [253, 67] width 38 height 14
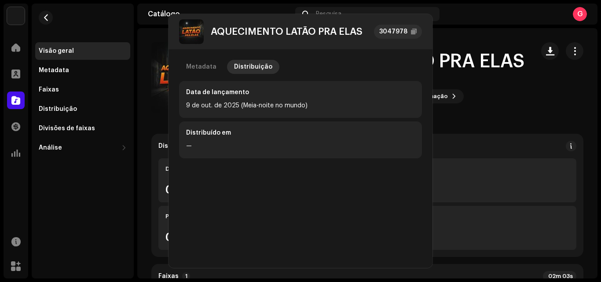
click at [451, 95] on div "AQUECIMENTO LATÃO PRA ELAS 3047978 Metadata Distribuição Data de lançamento [DA…" at bounding box center [300, 141] width 601 height 282
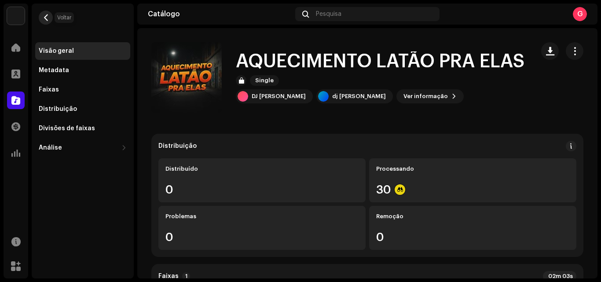
click at [48, 17] on span "button" at bounding box center [46, 17] width 7 height 7
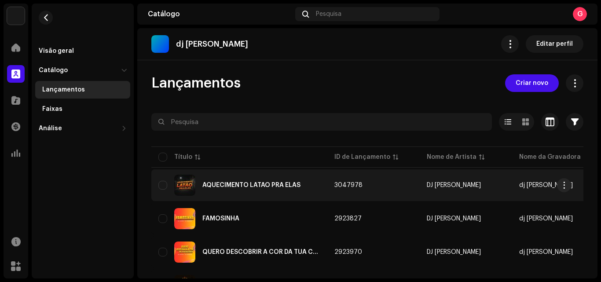
click at [221, 185] on div "AQUECIMENTO LATÃO PRA ELAS" at bounding box center [251, 185] width 98 height 6
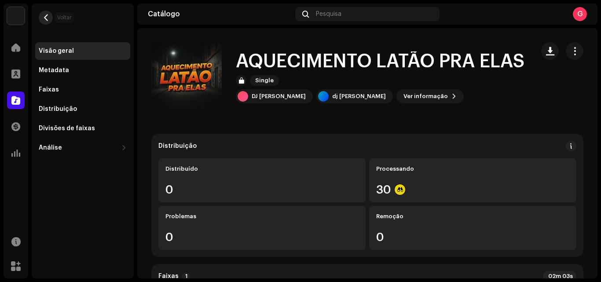
click at [43, 15] on span "button" at bounding box center [46, 17] width 7 height 7
